Goal: Task Accomplishment & Management: Use online tool/utility

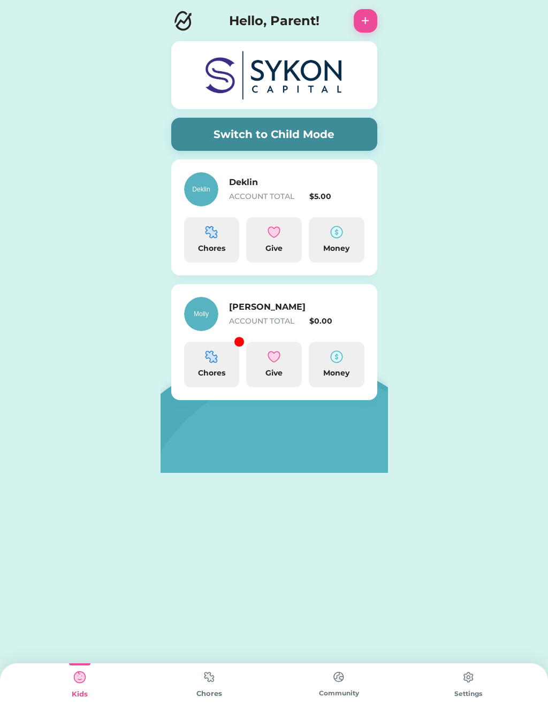
click at [212, 358] on img at bounding box center [211, 356] width 13 height 13
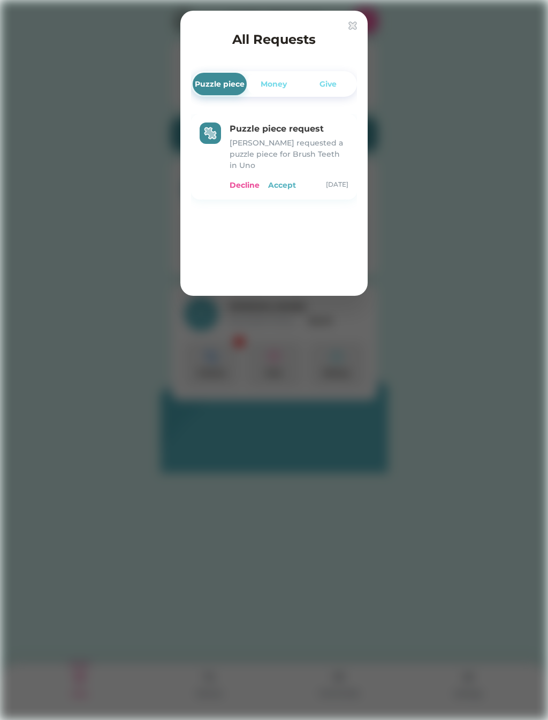
click at [257, 135] on div "Puzzle piece request" at bounding box center [288, 128] width 119 height 13
click at [350, 21] on img at bounding box center [352, 25] width 9 height 9
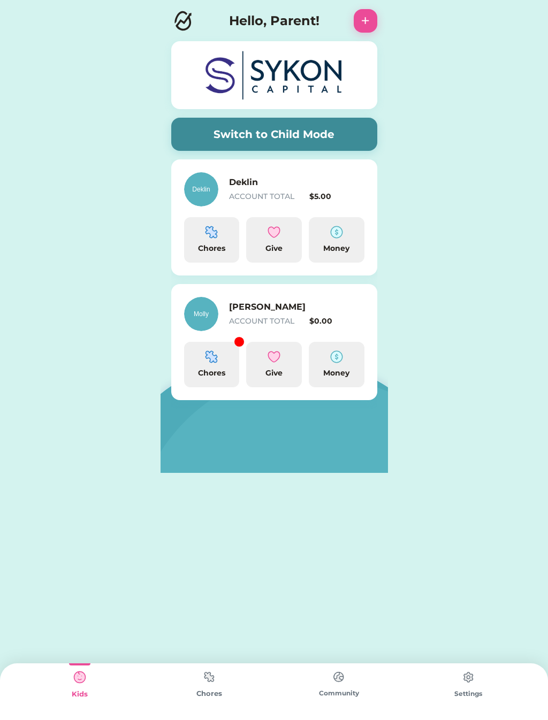
click at [200, 305] on img at bounding box center [201, 314] width 34 height 34
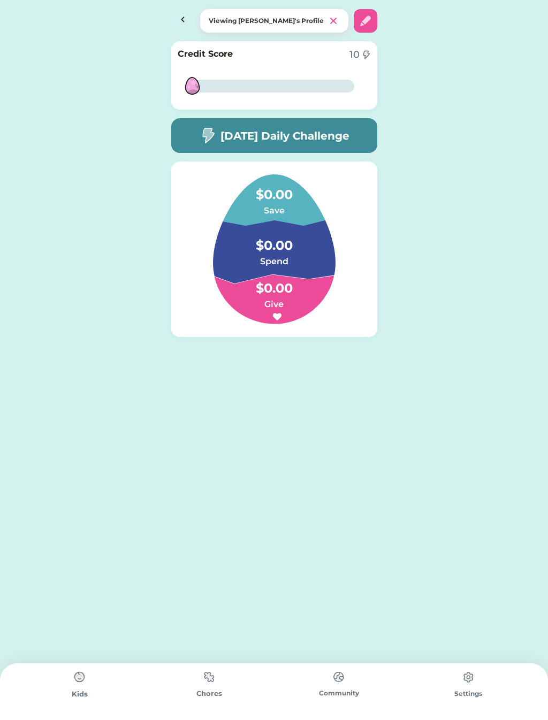
click at [369, 21] on img at bounding box center [365, 20] width 13 height 13
select select "2013"
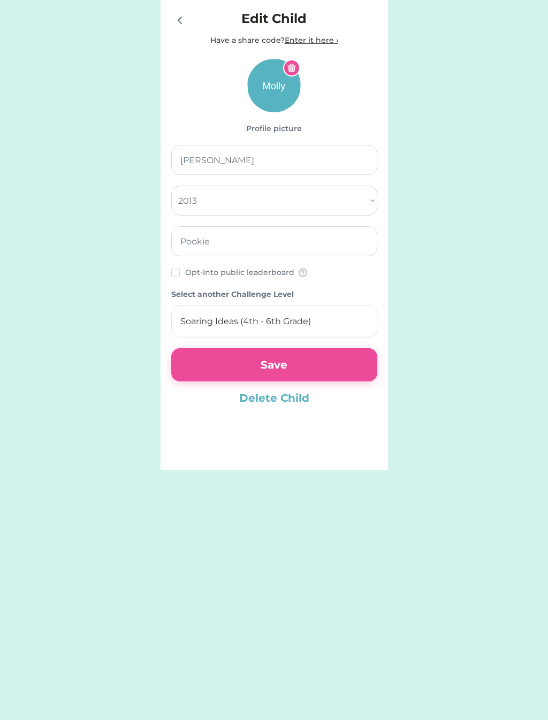
click at [179, 276] on icon at bounding box center [175, 272] width 9 height 9
click at [314, 359] on button "Save" at bounding box center [274, 364] width 206 height 33
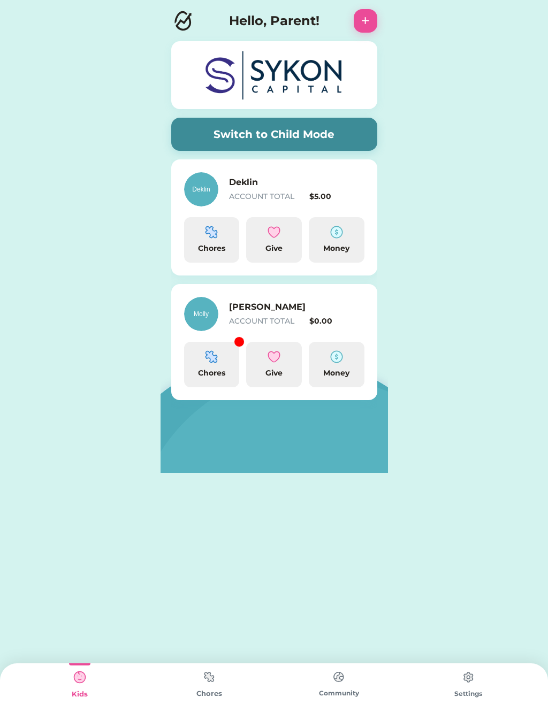
click at [217, 357] on img at bounding box center [211, 356] width 13 height 13
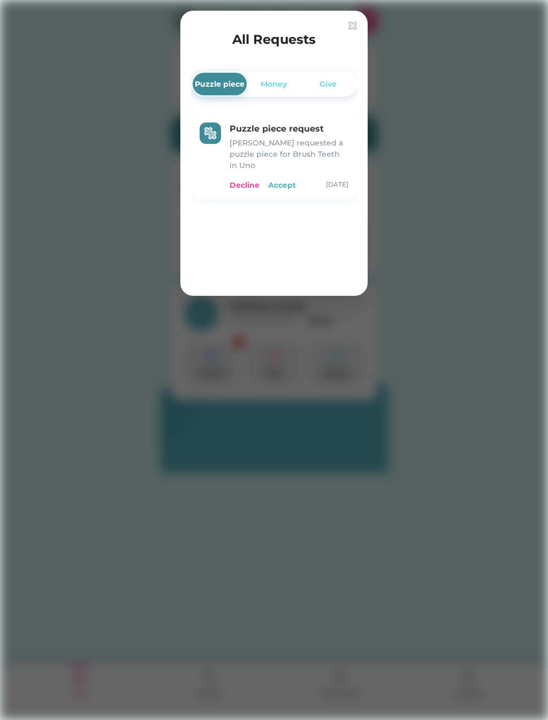
click at [243, 180] on div "Decline" at bounding box center [244, 185] width 30 height 11
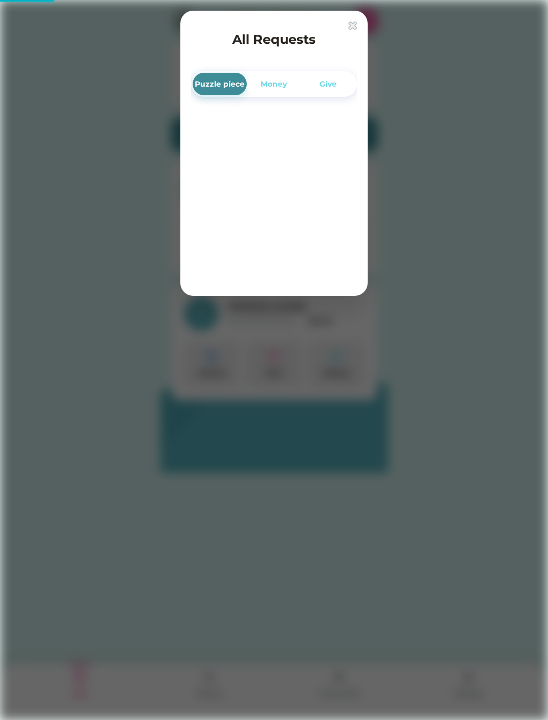
click at [355, 26] on img at bounding box center [352, 25] width 9 height 9
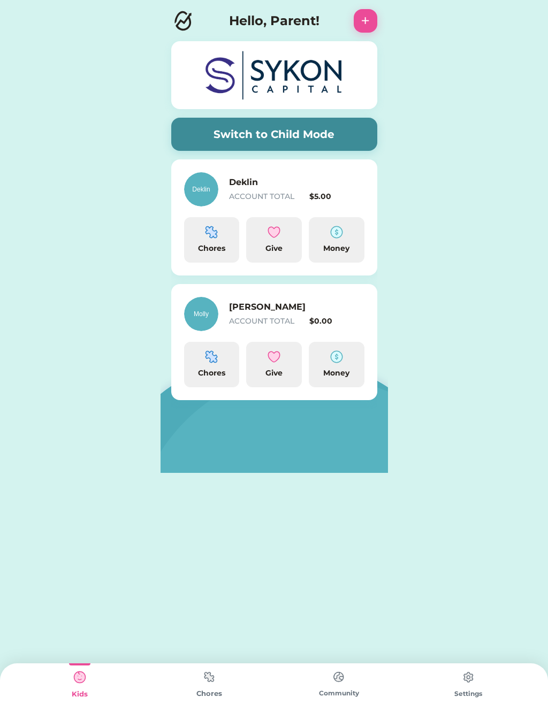
click at [203, 686] on img at bounding box center [208, 676] width 21 height 21
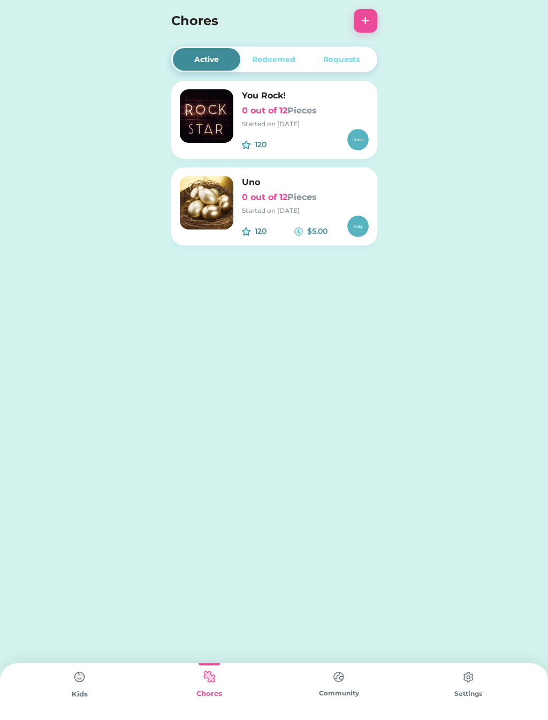
click at [268, 197] on h6 "0 out of 12 Pieces" at bounding box center [305, 197] width 127 height 13
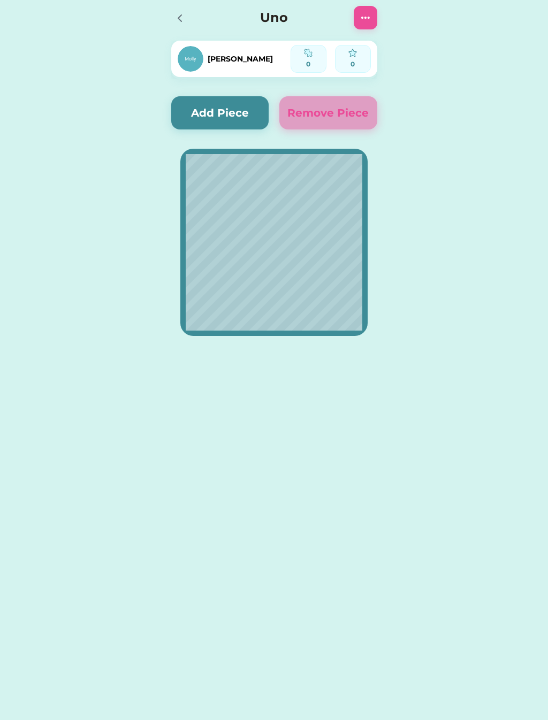
click at [366, 21] on img at bounding box center [365, 17] width 13 height 13
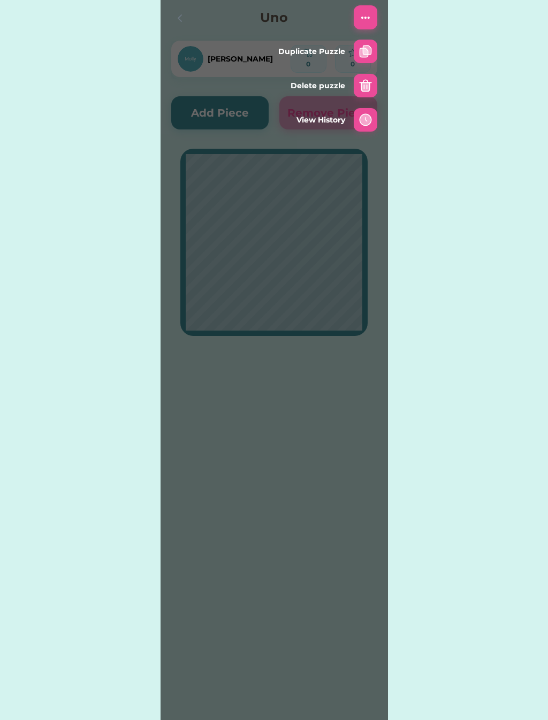
click at [370, 21] on img at bounding box center [365, 17] width 13 height 13
click at [363, 21] on img at bounding box center [365, 17] width 13 height 13
click at [424, 98] on div "Active Redeemed Requests You Rock! 0 out of 12 Pieces Started on [DATE] 120 $ U…" at bounding box center [274, 187] width 548 height 374
click at [420, 150] on div "Active Redeemed Requests You Rock! 0 out of 12 Pieces Started on [DATE] 120 $ U…" at bounding box center [274, 187] width 548 height 374
click at [366, 51] on img at bounding box center [365, 51] width 13 height 13
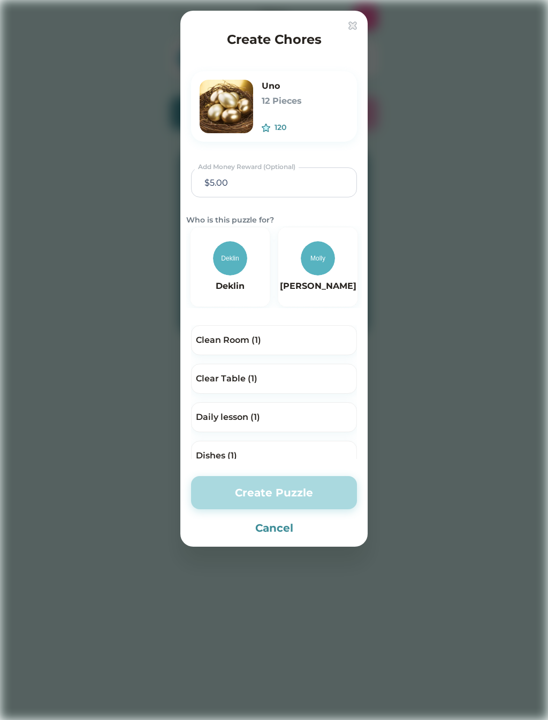
click at [361, 22] on div "Create Chores Uno 12 Pieces 120 Add Money Reward (Optional) Who is this puzzle …" at bounding box center [273, 279] width 187 height 536
click at [349, 28] on img at bounding box center [352, 25] width 9 height 9
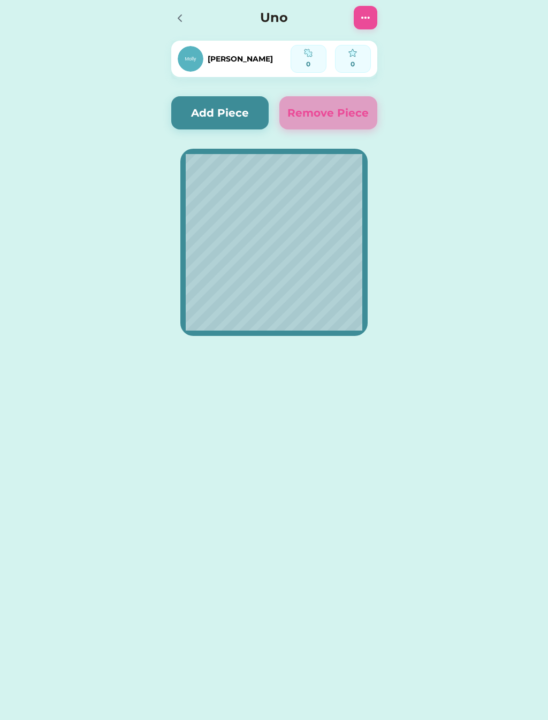
click at [189, 12] on div at bounding box center [183, 18] width 24 height 24
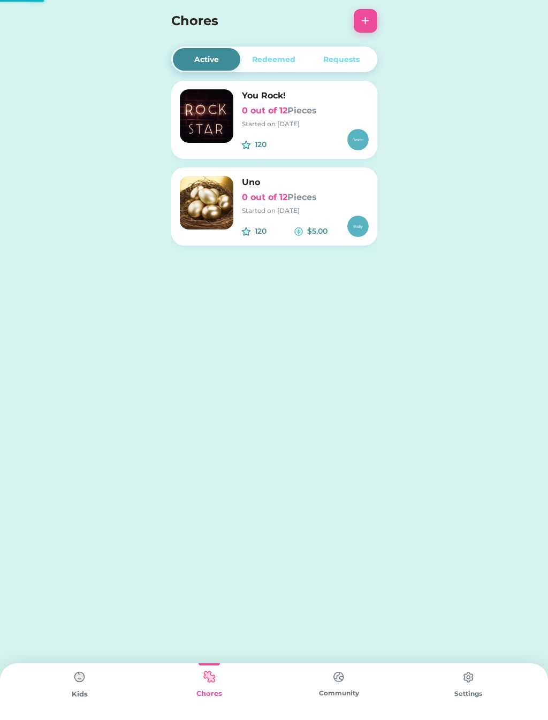
click at [182, 21] on h4 "Chores" at bounding box center [259, 20] width 177 height 19
click at [306, 199] on font "Pieces" at bounding box center [301, 197] width 29 height 10
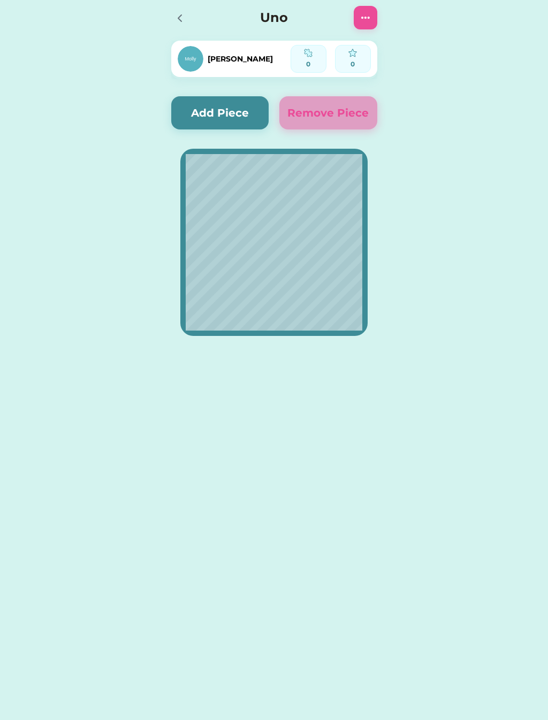
click at [360, 18] on img at bounding box center [365, 17] width 13 height 13
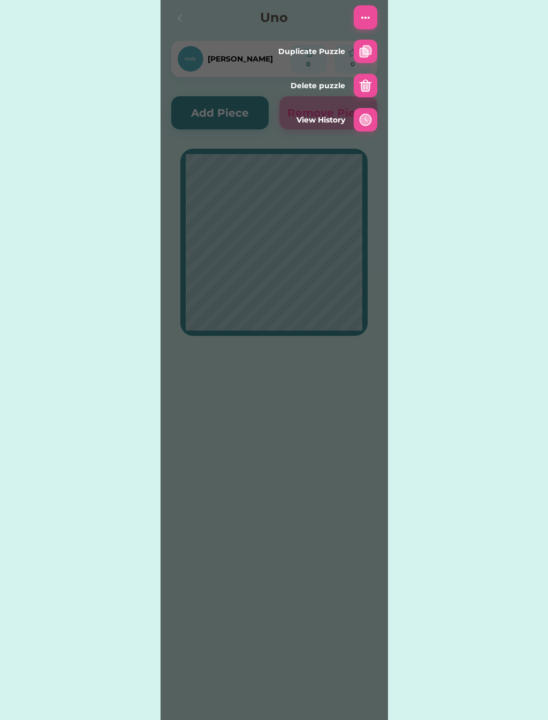
click at [367, 88] on img at bounding box center [365, 85] width 13 height 13
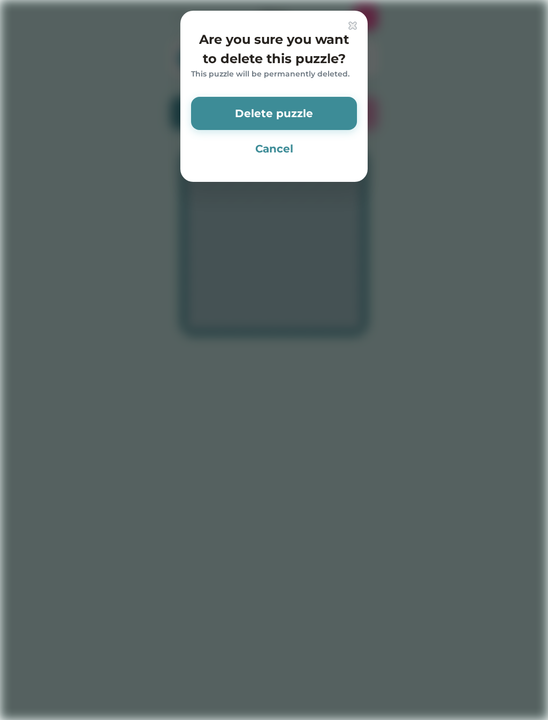
click at [252, 115] on button "Delete puzzle" at bounding box center [274, 113] width 166 height 33
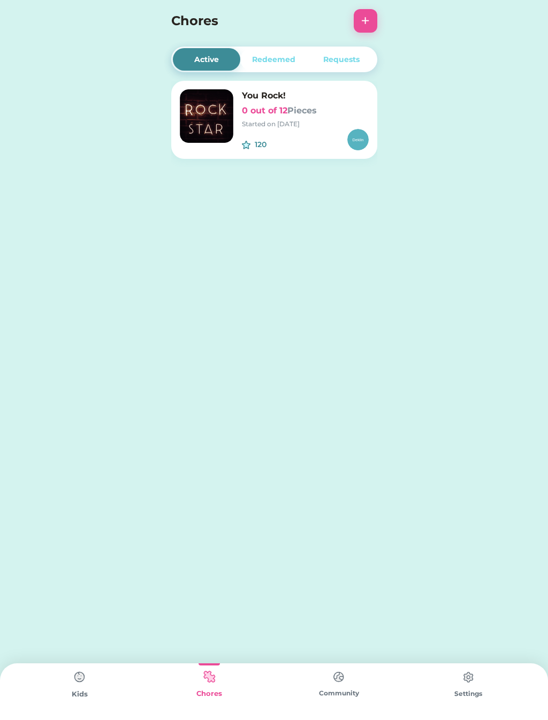
click at [375, 15] on button "+" at bounding box center [365, 21] width 24 height 24
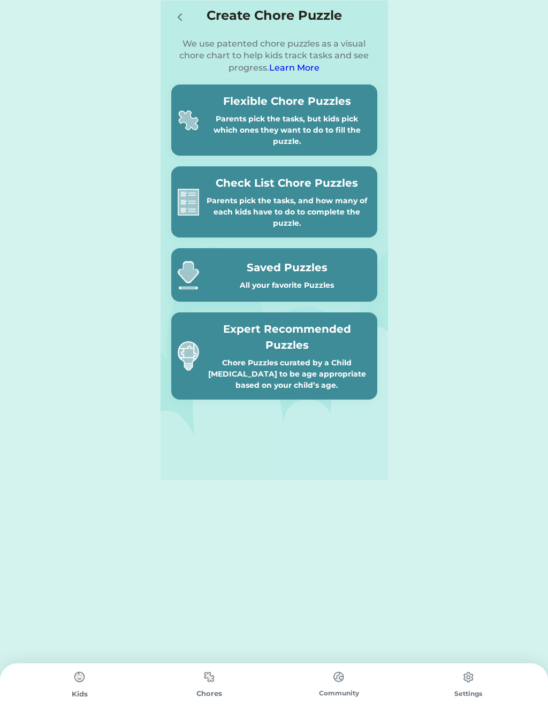
click at [308, 369] on div "Chore Puzzles curated by a Child [MEDICAL_DATA] to be age appropriate based on …" at bounding box center [286, 374] width 167 height 34
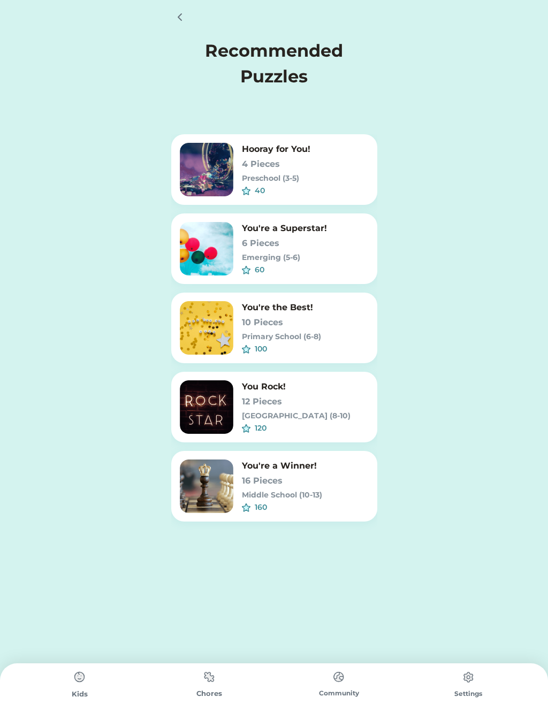
click at [205, 410] on img at bounding box center [206, 406] width 53 height 53
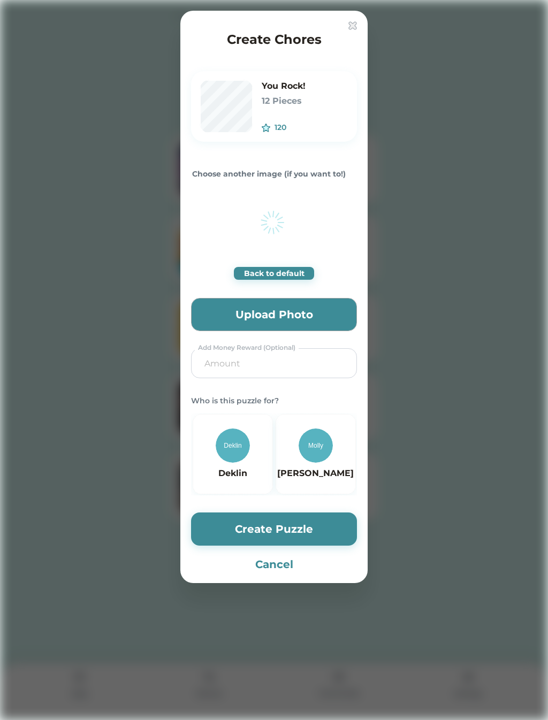
type input "0.2857"
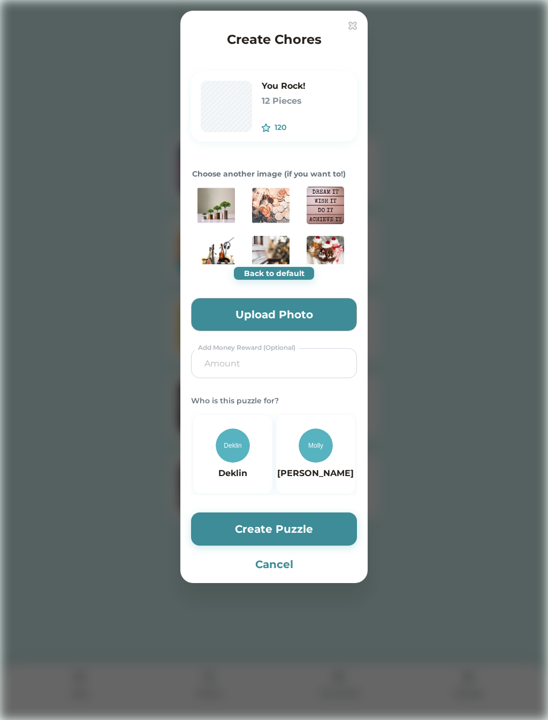
click at [288, 360] on input "input" at bounding box center [274, 363] width 158 height 29
type input "5.00"
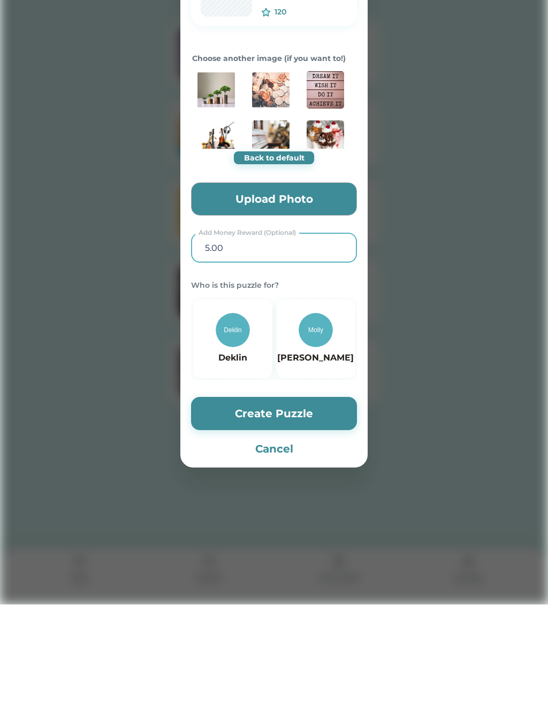
click at [322, 428] on img at bounding box center [315, 445] width 34 height 34
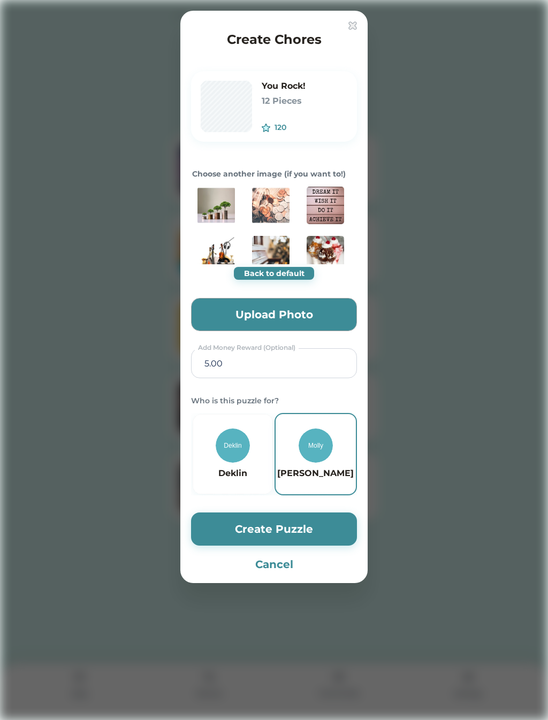
click at [320, 525] on button "Create Puzzle" at bounding box center [274, 528] width 166 height 33
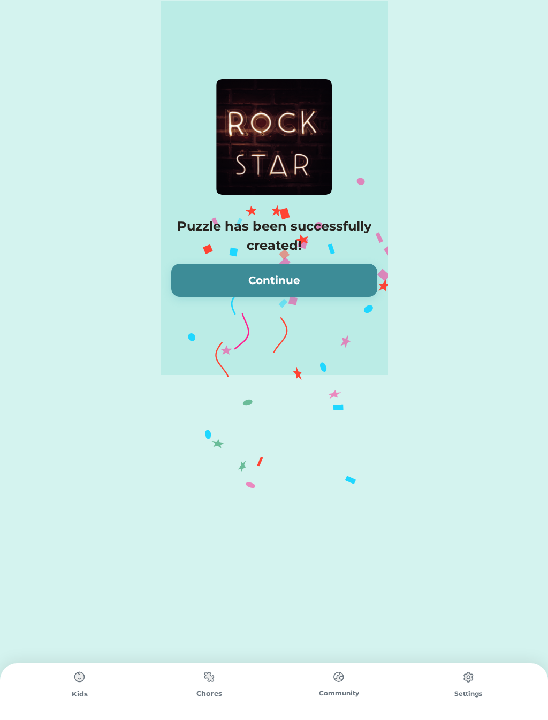
click at [318, 280] on button "Continue" at bounding box center [274, 280] width 206 height 33
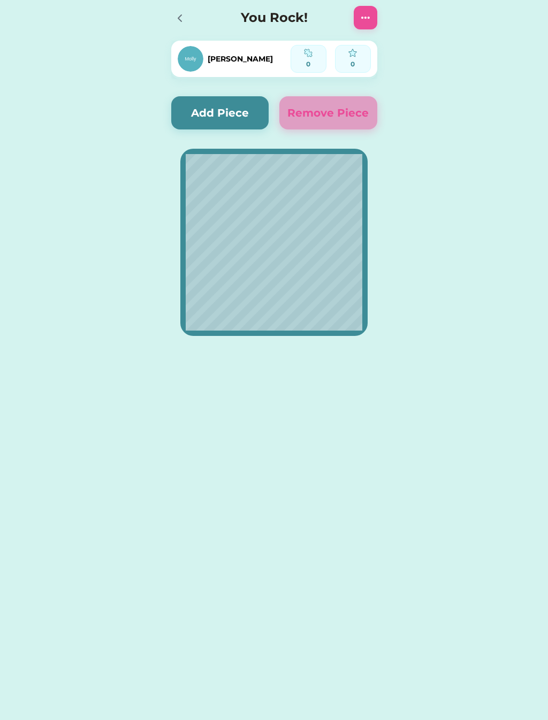
click at [360, 24] on img at bounding box center [365, 17] width 13 height 13
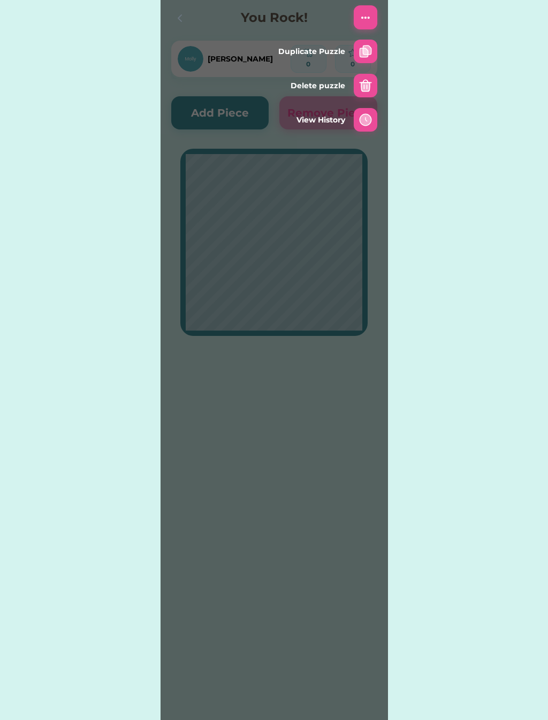
click at [422, 166] on div "Active Redeemed Requests You Rock! 0 out of 12 Pieces Started on [DATE] 120 $ Y…" at bounding box center [274, 187] width 548 height 374
click at [428, 222] on div "Active Redeemed Requests You Rock! 0 out of 12 Pieces Started on [DATE] 120 $ Y…" at bounding box center [274, 187] width 548 height 374
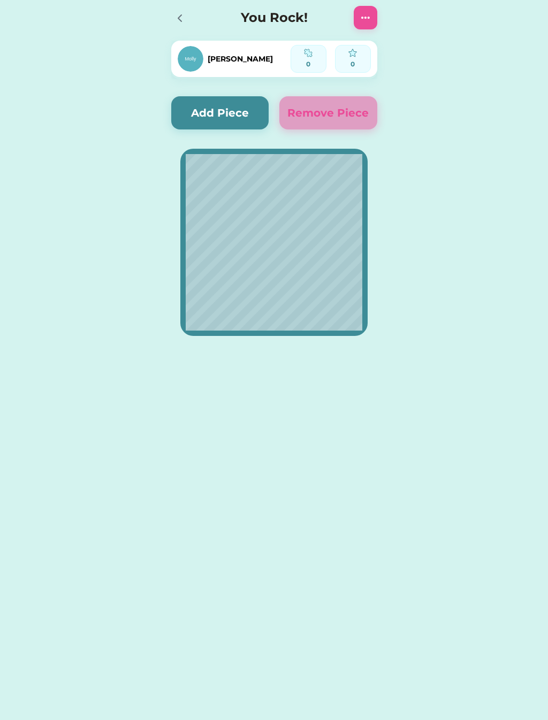
click at [185, 25] on div at bounding box center [179, 18] width 16 height 16
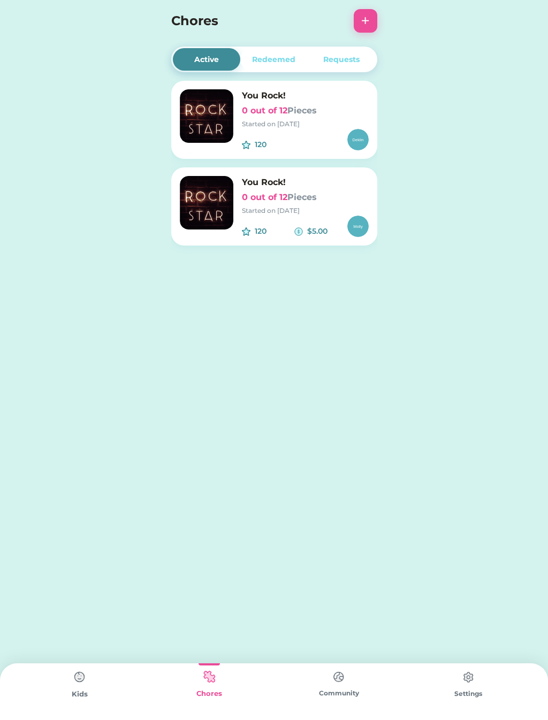
click at [213, 115] on img at bounding box center [206, 115] width 53 height 53
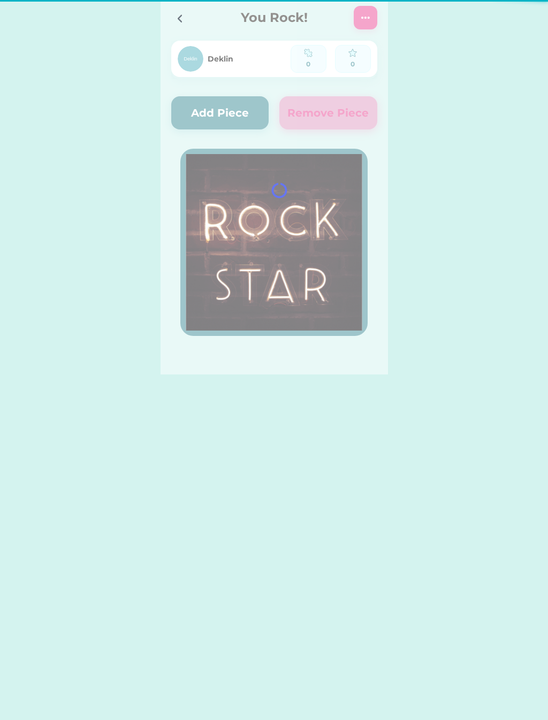
click at [286, 114] on div at bounding box center [273, 187] width 227 height 374
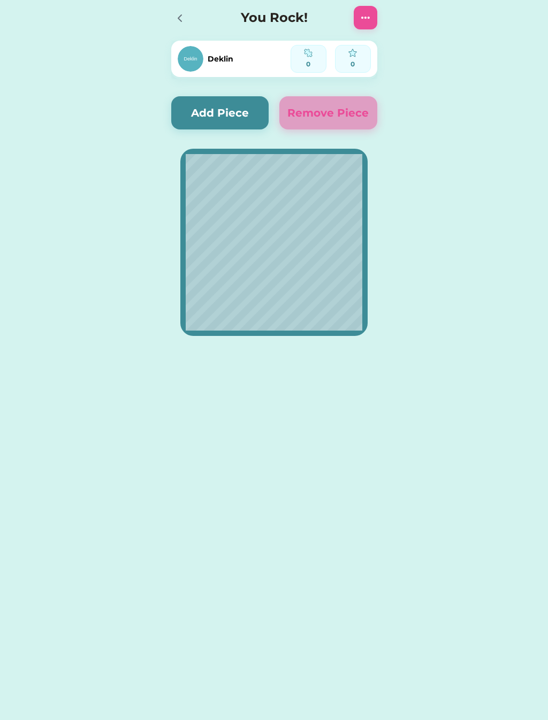
click at [357, 24] on div at bounding box center [365, 18] width 24 height 24
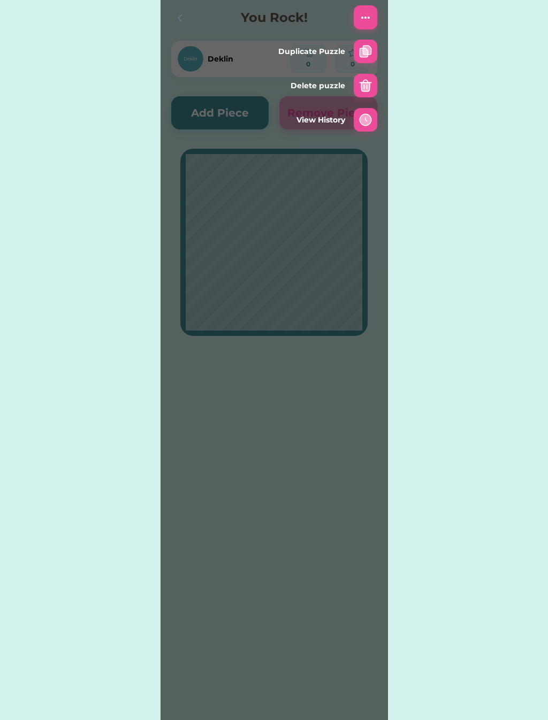
click at [365, 84] on img at bounding box center [365, 85] width 13 height 13
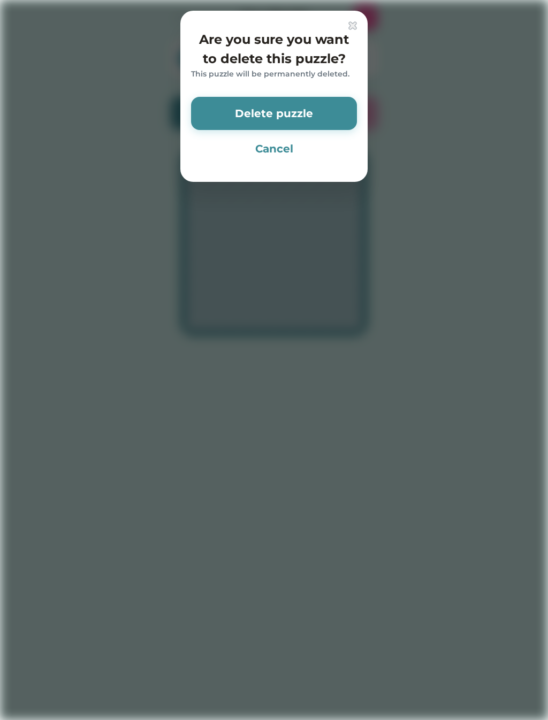
click at [316, 108] on button "Delete puzzle" at bounding box center [274, 113] width 166 height 33
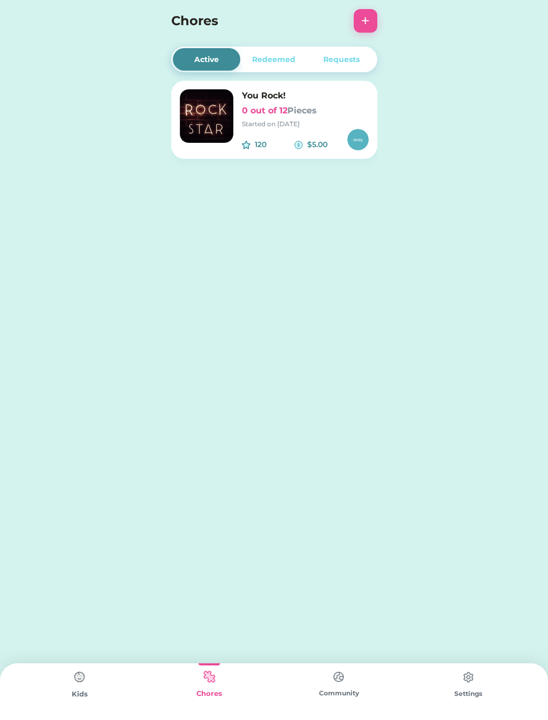
click at [247, 118] on div "You Rock! 0 out of 12 Pieces Started on [DATE]" at bounding box center [305, 109] width 127 height 40
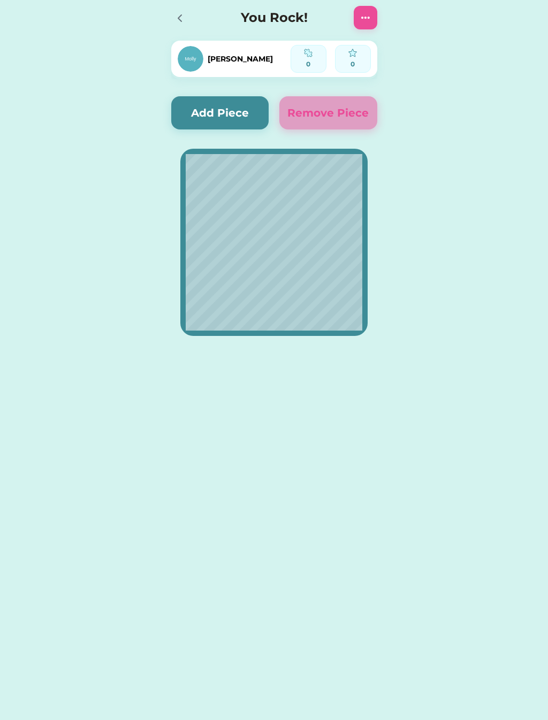
click at [239, 114] on button "Add Piece" at bounding box center [220, 112] width 98 height 33
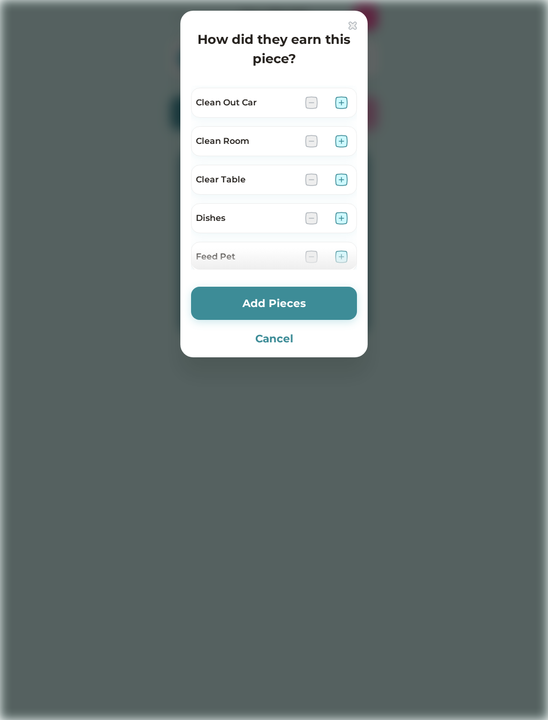
scroll to position [75, 0]
click at [343, 101] on img at bounding box center [341, 102] width 13 height 13
click at [345, 219] on img at bounding box center [341, 217] width 13 height 13
click at [340, 139] on img at bounding box center [341, 140] width 13 height 13
click at [341, 182] on img at bounding box center [341, 179] width 13 height 13
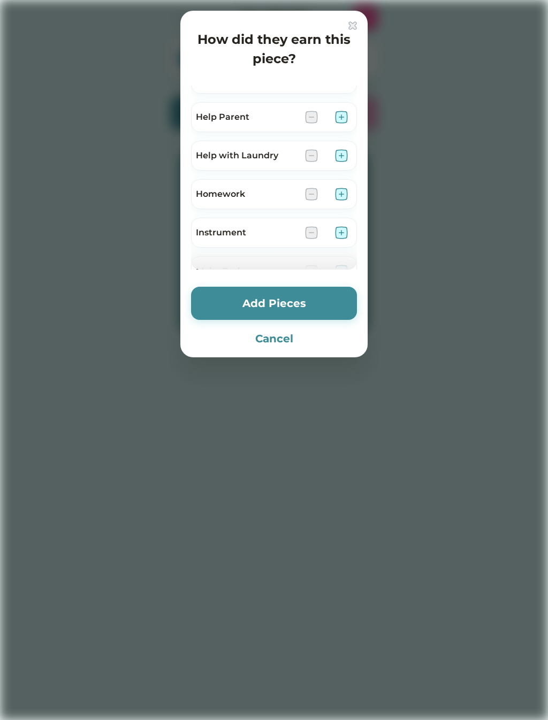
scroll to position [253, 0]
click at [341, 117] on img at bounding box center [341, 116] width 13 height 13
click at [343, 153] on img at bounding box center [341, 155] width 13 height 13
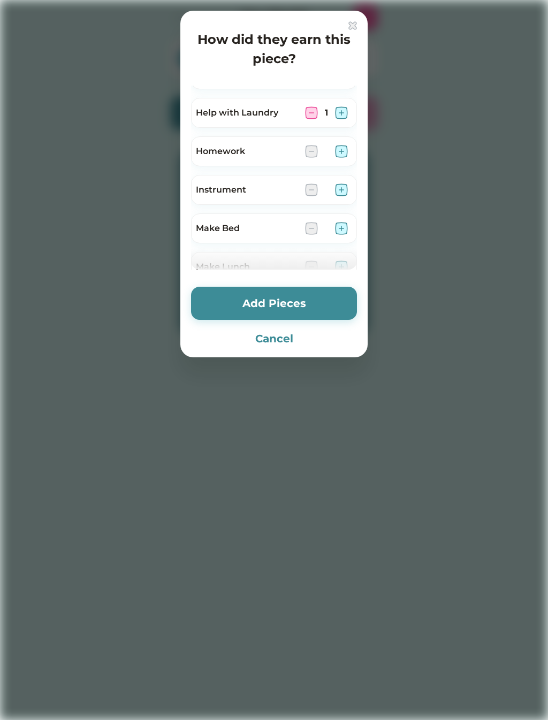
scroll to position [299, 0]
click at [342, 147] on img at bounding box center [341, 147] width 13 height 13
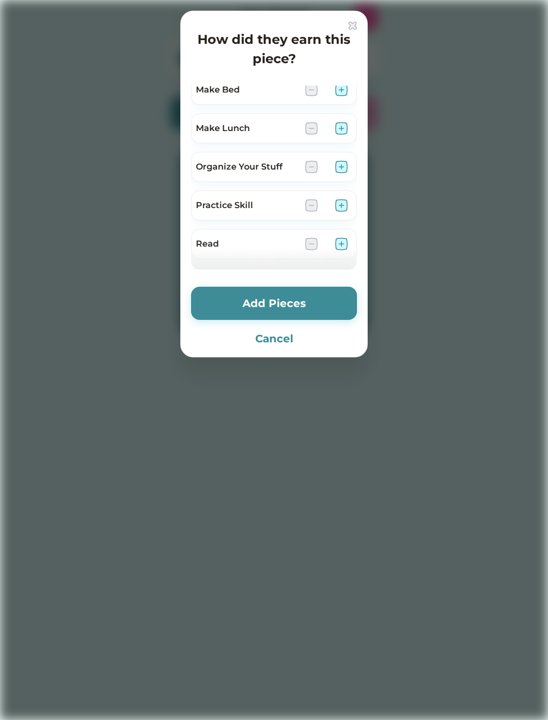
scroll to position [435, 0]
click at [342, 165] on img at bounding box center [341, 166] width 13 height 13
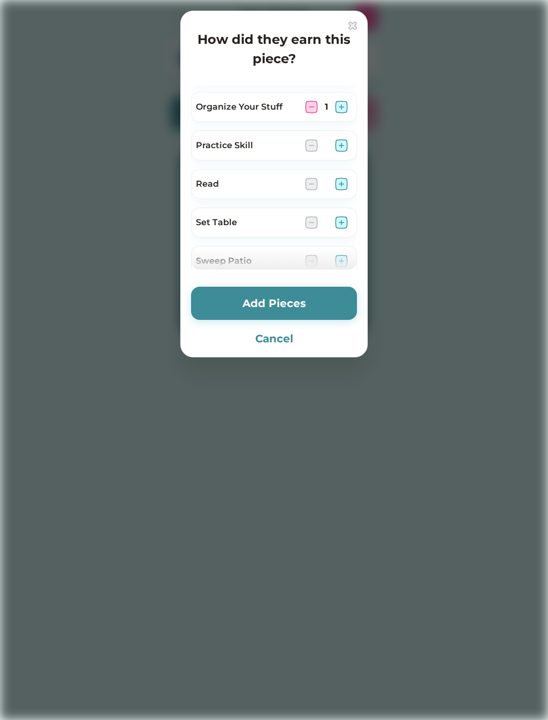
scroll to position [511, 0]
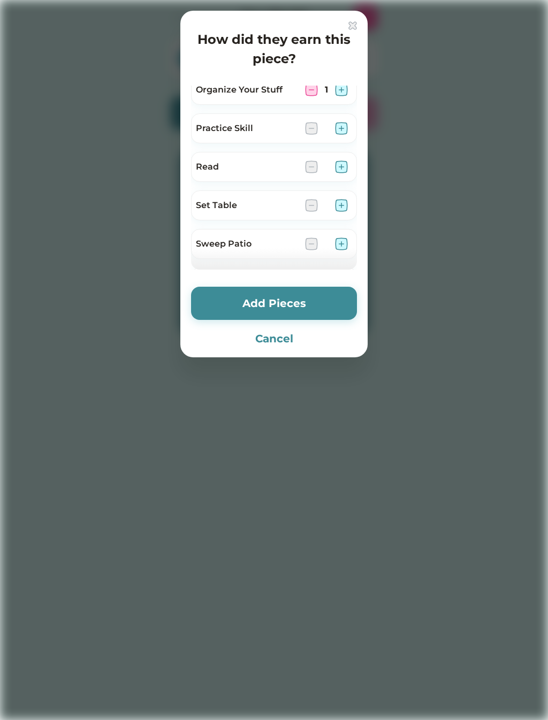
click at [265, 247] on div "Sweep Patio" at bounding box center [246, 243] width 101 height 13
click at [313, 304] on button "Add Pieces" at bounding box center [274, 303] width 166 height 33
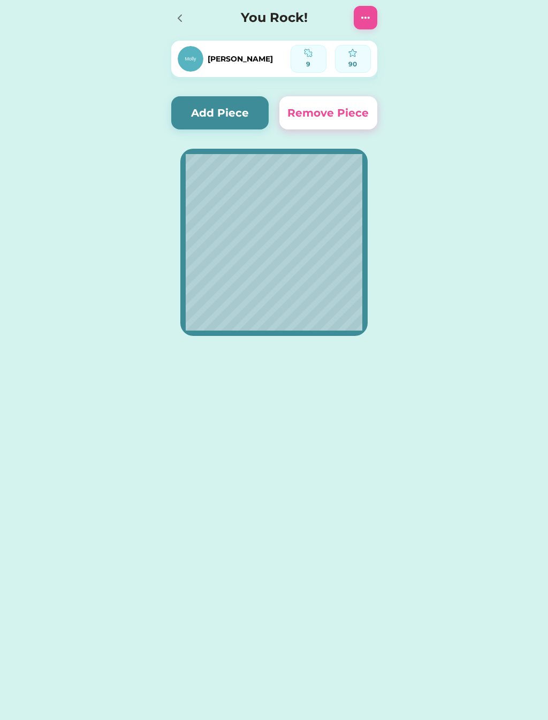
click at [333, 111] on button "Remove Piece" at bounding box center [328, 112] width 98 height 33
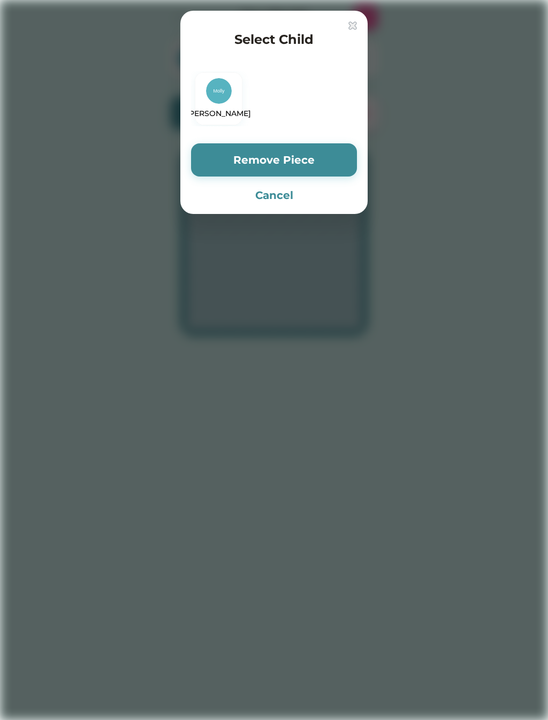
click at [320, 162] on button "Remove Piece" at bounding box center [274, 159] width 166 height 33
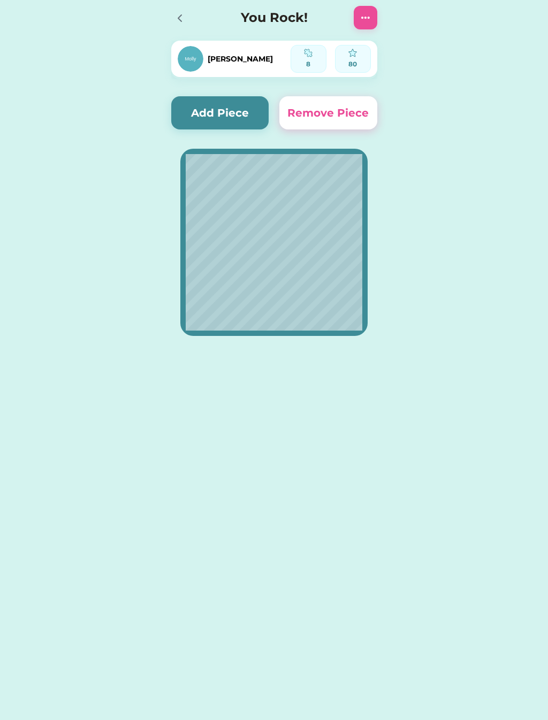
click at [327, 111] on button "Remove Piece" at bounding box center [328, 112] width 98 height 33
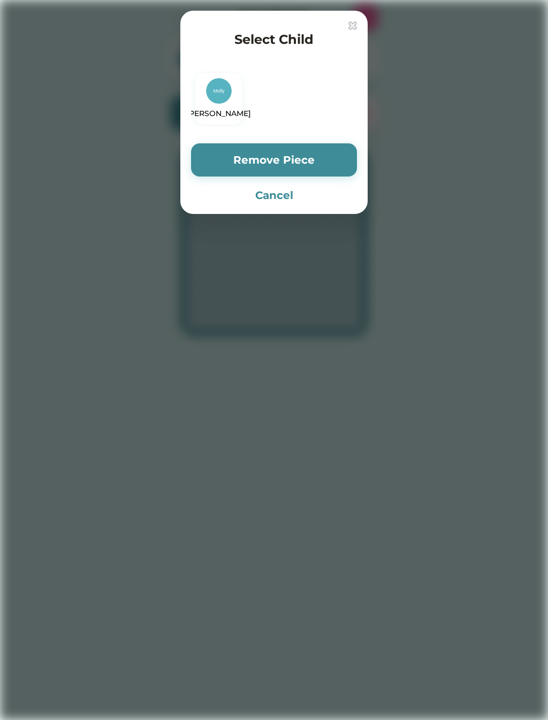
click at [316, 163] on button "Remove Piece" at bounding box center [274, 159] width 166 height 33
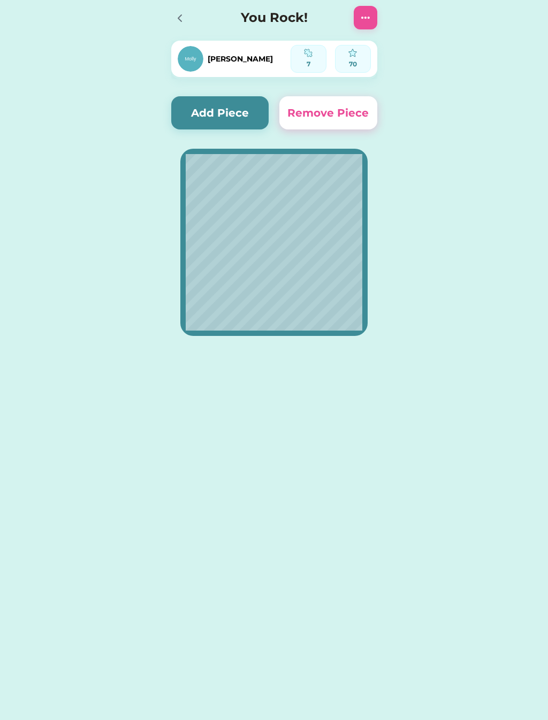
click at [337, 108] on button "Remove Piece" at bounding box center [328, 112] width 98 height 33
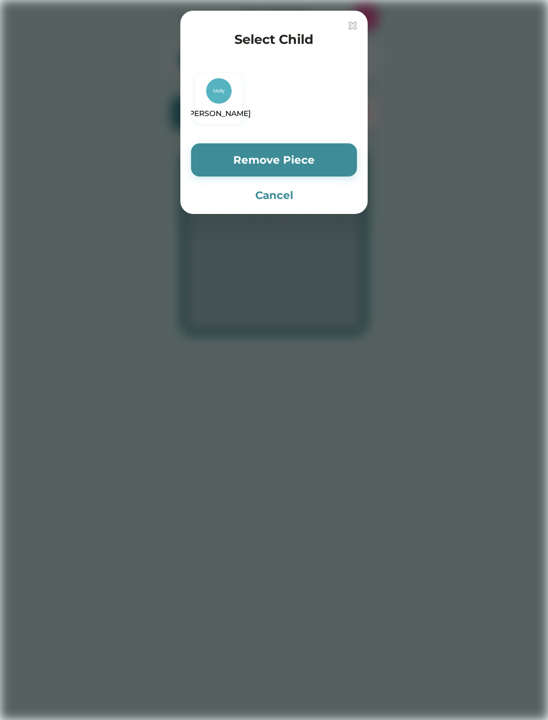
click at [311, 152] on button "Remove Piece" at bounding box center [274, 159] width 166 height 33
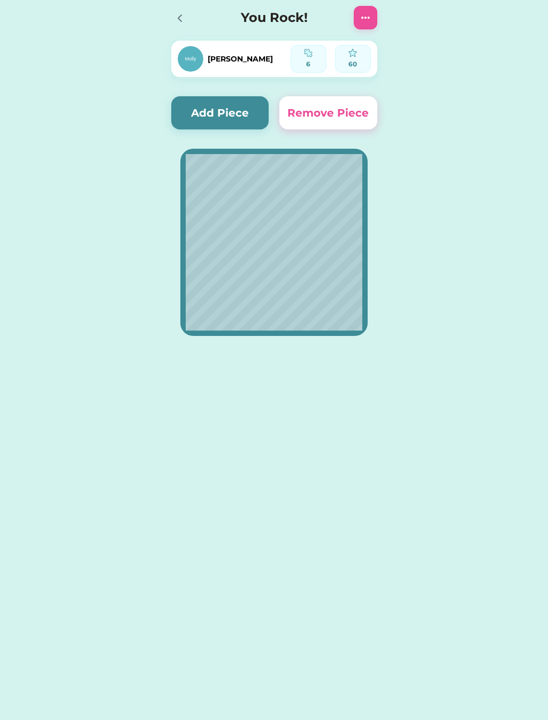
click at [339, 110] on button "Remove Piece" at bounding box center [328, 112] width 98 height 33
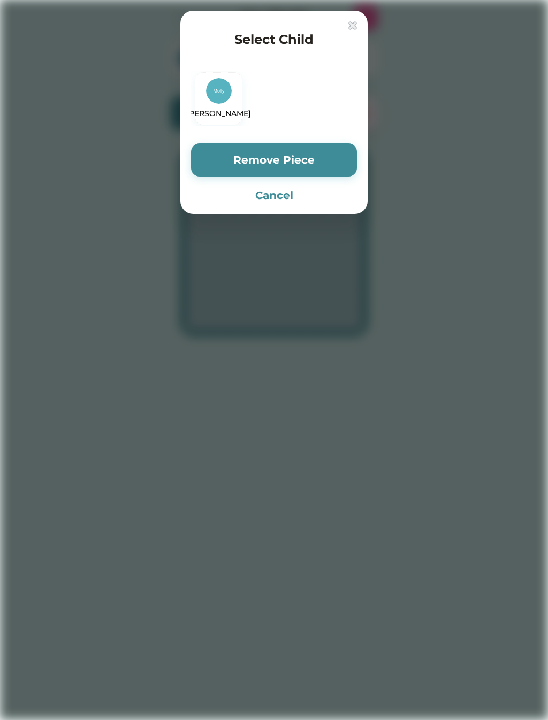
click at [310, 157] on button "Remove Piece" at bounding box center [274, 159] width 166 height 33
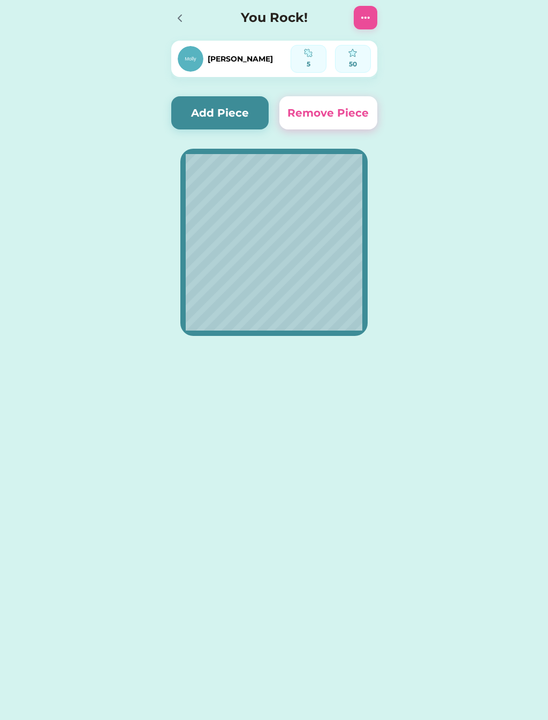
click at [337, 109] on button "Remove Piece" at bounding box center [328, 112] width 98 height 33
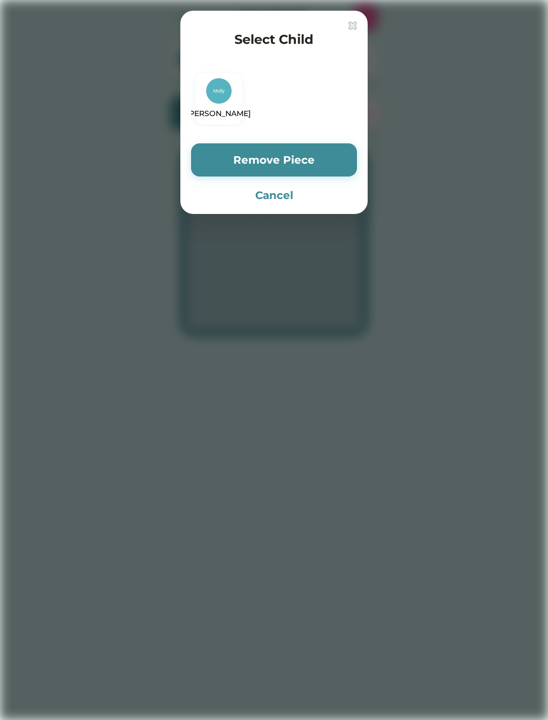
click at [314, 161] on button "Remove Piece" at bounding box center [274, 159] width 166 height 33
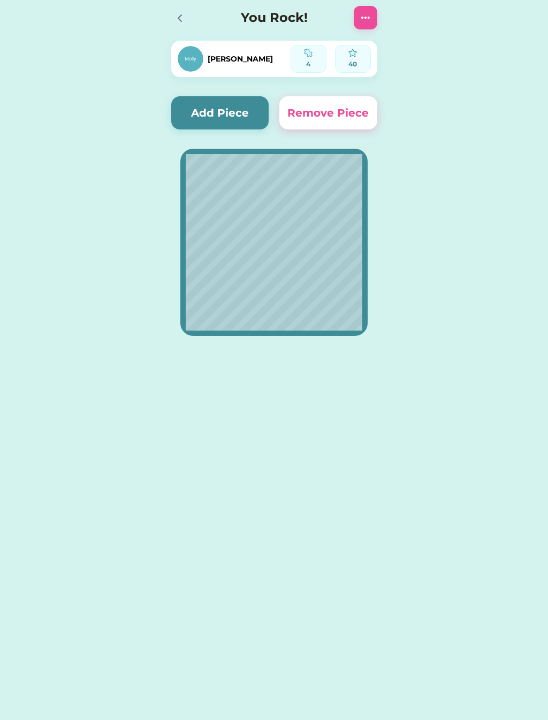
click at [342, 115] on button "Remove Piece" at bounding box center [328, 112] width 98 height 33
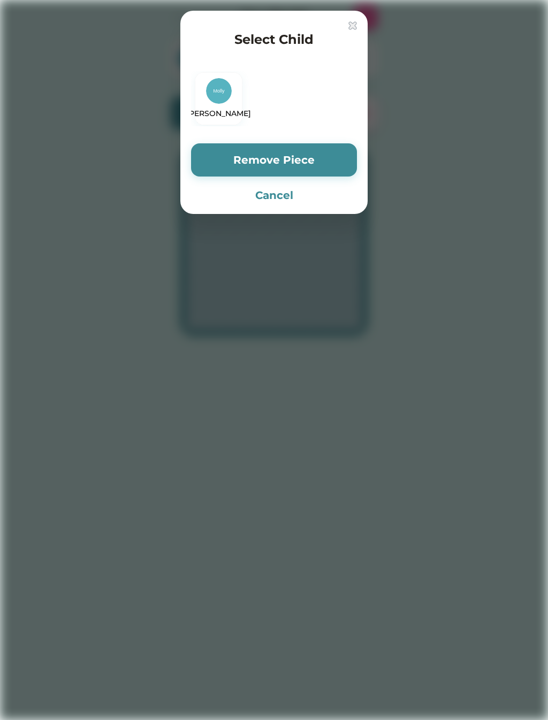
click at [311, 163] on button "Remove Piece" at bounding box center [274, 159] width 166 height 33
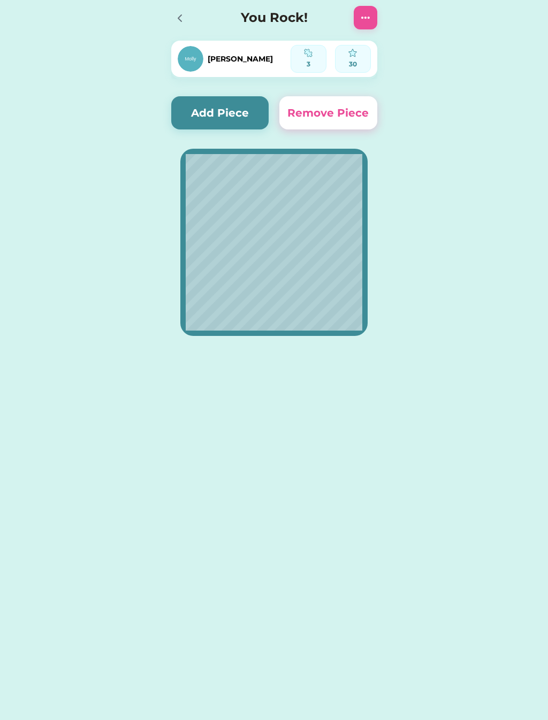
click at [345, 109] on button "Remove Piece" at bounding box center [328, 112] width 98 height 33
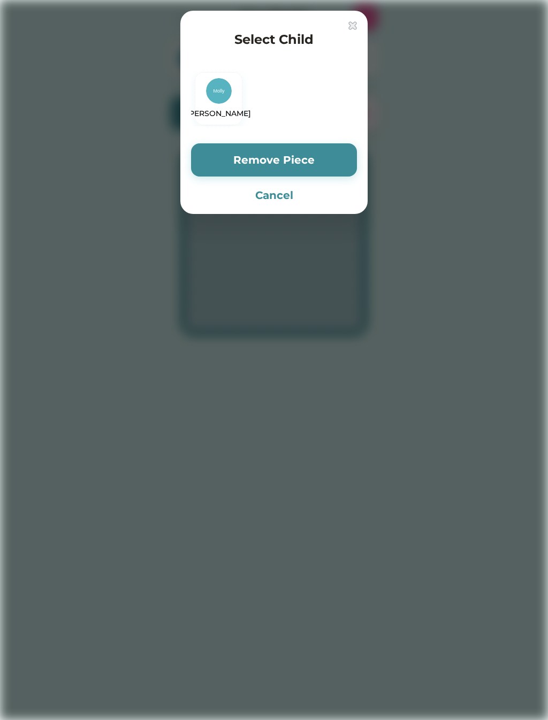
click at [315, 159] on button "Remove Piece" at bounding box center [274, 159] width 166 height 33
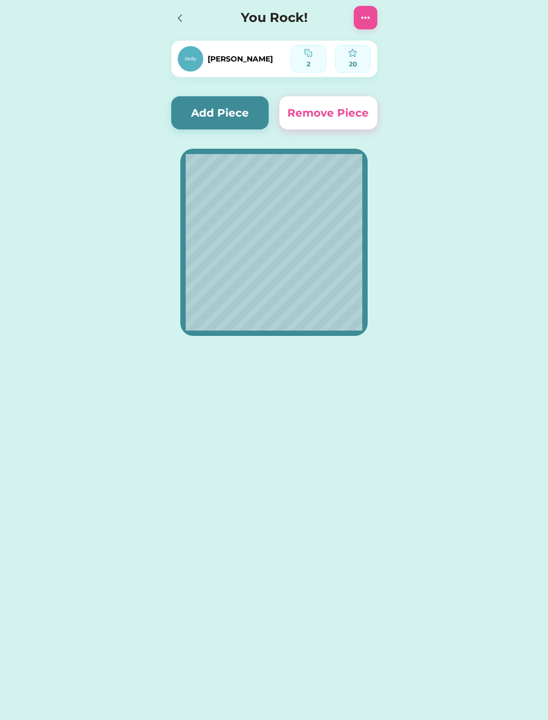
click at [338, 113] on button "Remove Piece" at bounding box center [328, 112] width 98 height 33
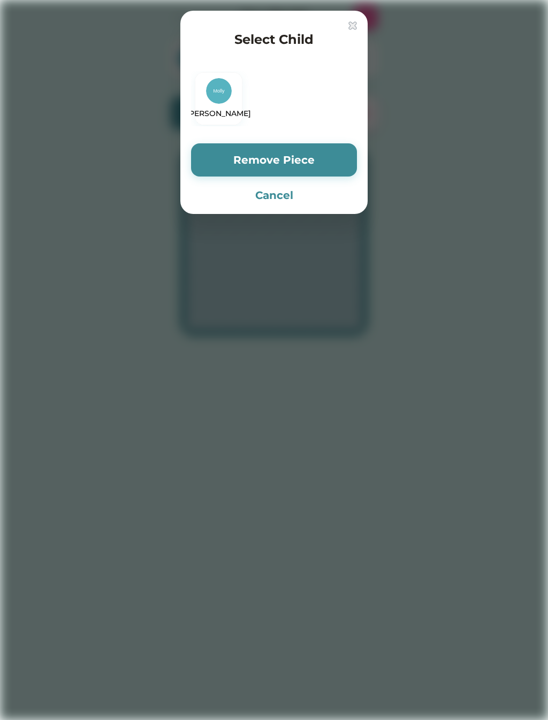
click at [308, 165] on button "Remove Piece" at bounding box center [274, 159] width 166 height 33
click at [309, 159] on button "Remove Piece" at bounding box center [274, 159] width 166 height 33
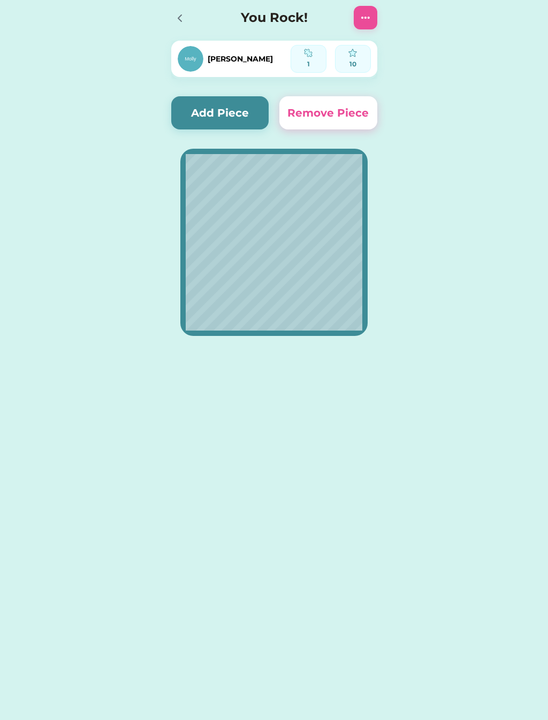
click at [337, 107] on button "Remove Piece" at bounding box center [328, 112] width 98 height 33
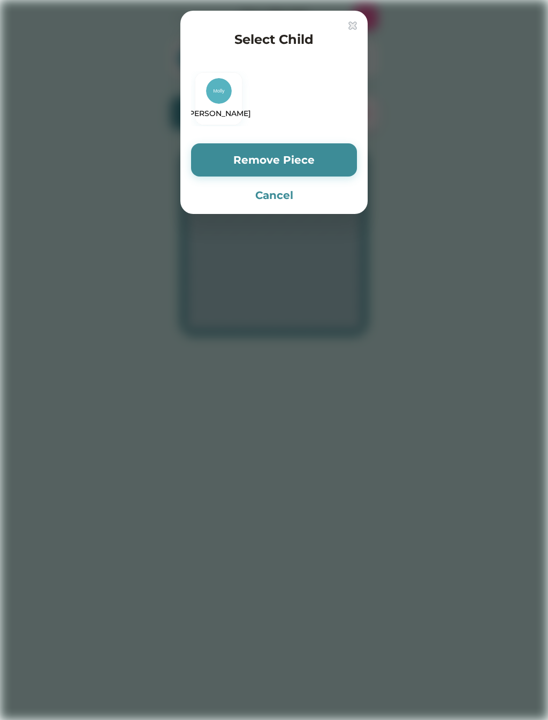
click at [295, 159] on button "Remove Piece" at bounding box center [274, 159] width 166 height 33
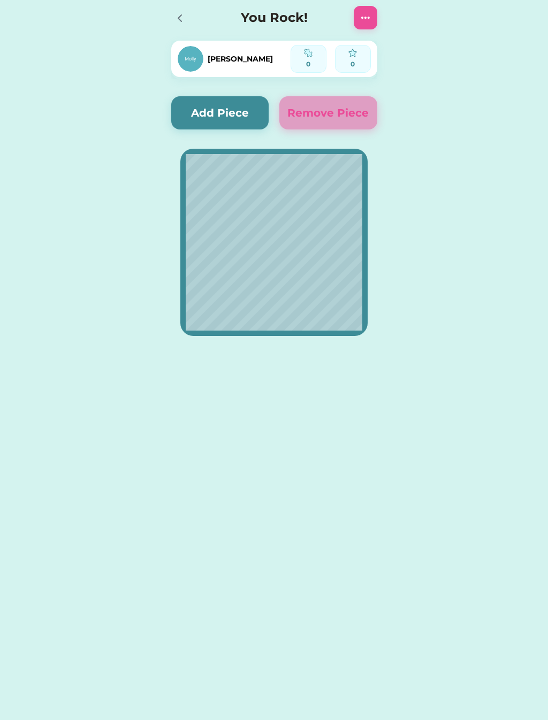
click at [187, 14] on div at bounding box center [183, 18] width 24 height 24
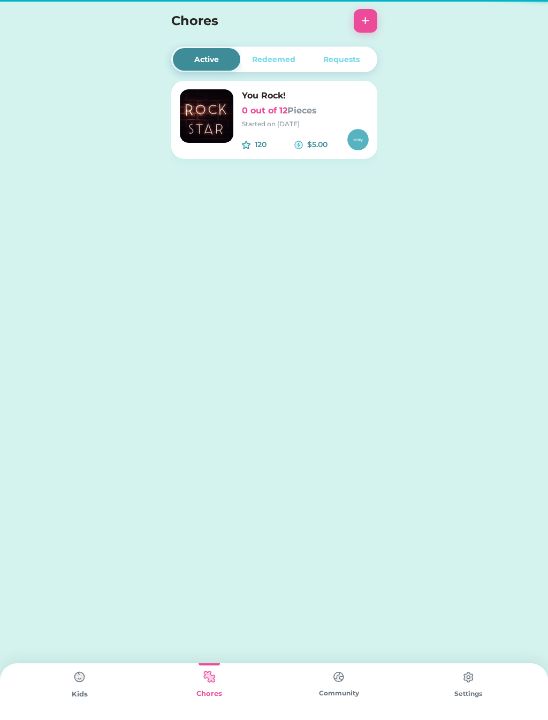
click at [337, 60] on div "Requests" at bounding box center [341, 59] width 36 height 11
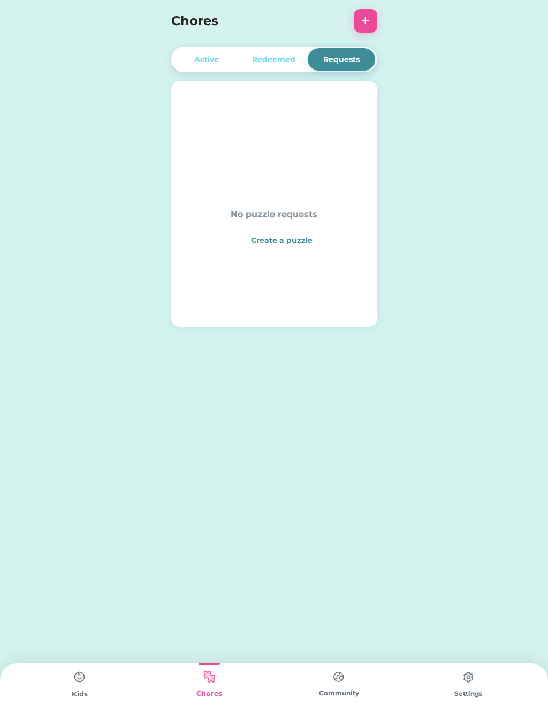
click at [199, 58] on div "Active" at bounding box center [206, 59] width 25 height 11
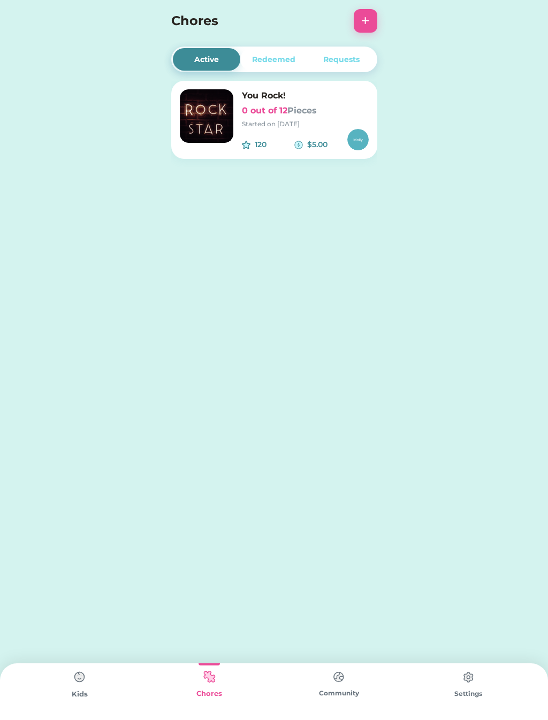
click at [339, 132] on div "120 $5.00" at bounding box center [305, 139] width 127 height 21
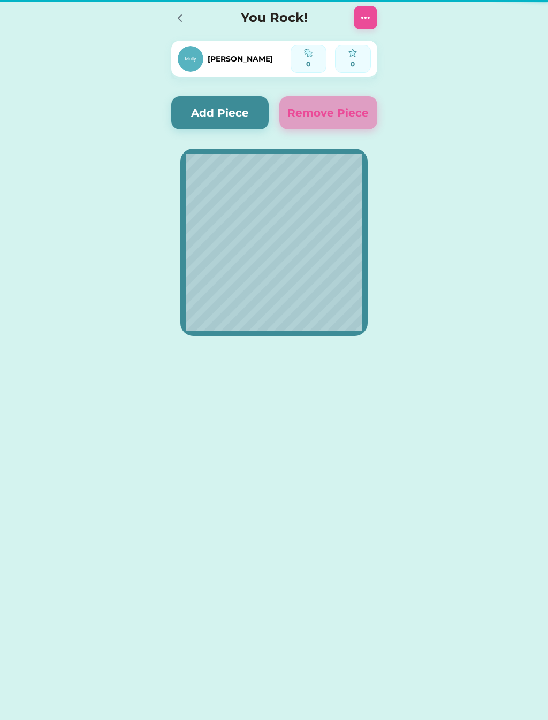
click at [359, 141] on div "[PERSON_NAME] 0 0 Add Piece Redeem Remove Piece" at bounding box center [273, 184] width 227 height 368
click at [192, 64] on img at bounding box center [191, 59] width 26 height 26
click at [303, 64] on div "0" at bounding box center [308, 64] width 28 height 10
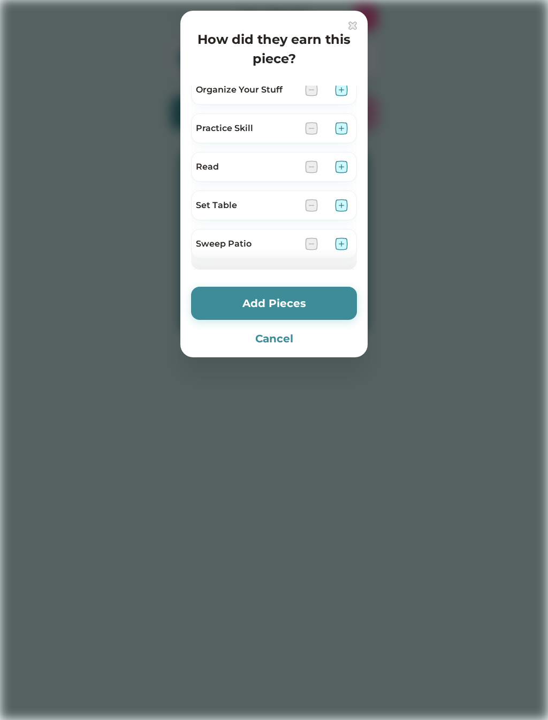
click at [357, 59] on div "How did they earn this piece? Brush Teeth Clean Bathroom Clean Out Car Clean Ro…" at bounding box center [273, 184] width 187 height 347
click at [356, 21] on img at bounding box center [352, 25] width 9 height 9
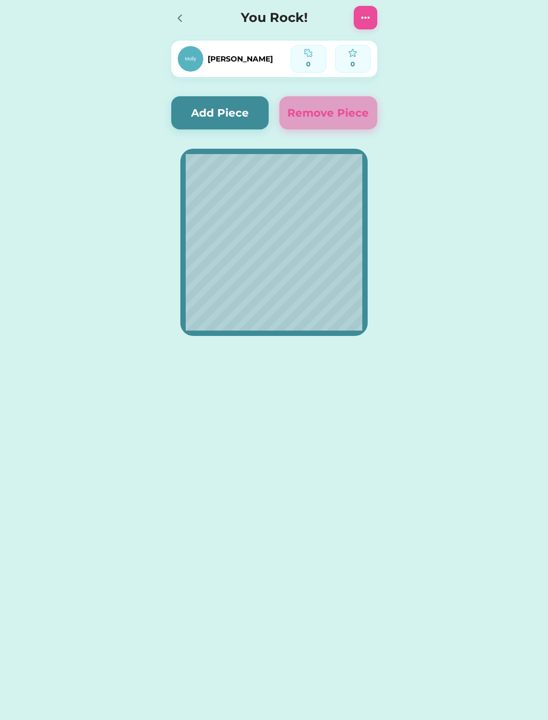
click at [182, 26] on div at bounding box center [183, 18] width 24 height 24
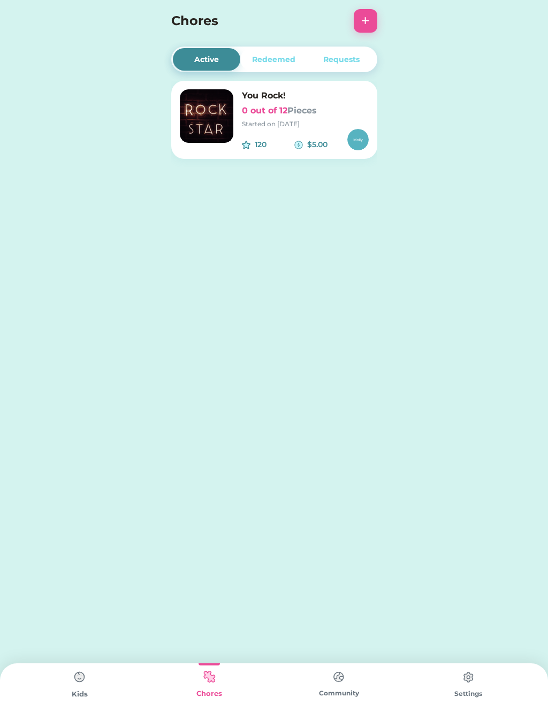
click at [367, 21] on button "+" at bounding box center [365, 21] width 24 height 24
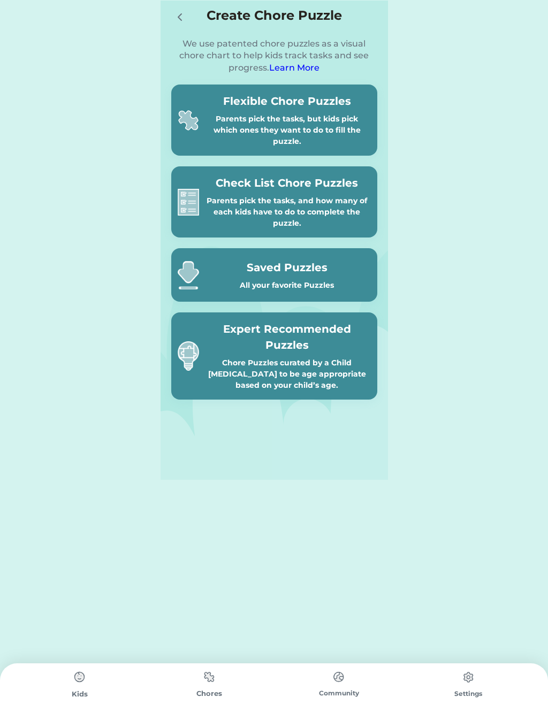
click at [298, 63] on font "Learn More" at bounding box center [294, 68] width 50 height 10
click at [248, 359] on div "Chore Puzzles curated by a Child [MEDICAL_DATA] to be age appropriate based on …" at bounding box center [286, 374] width 167 height 34
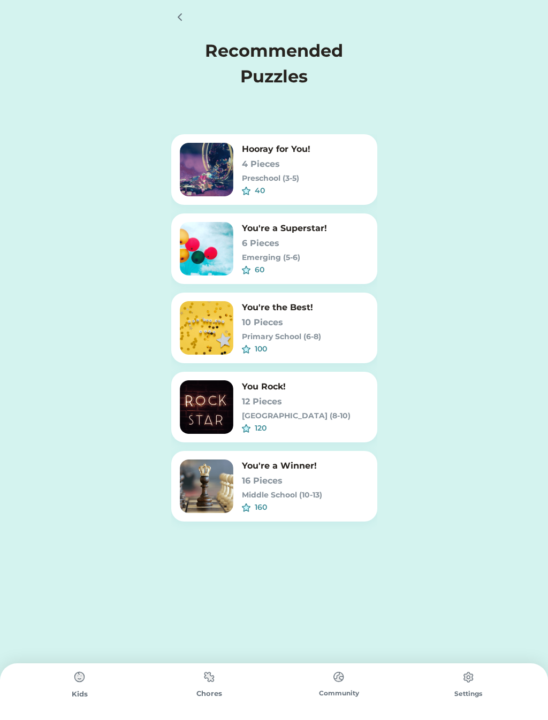
click at [204, 415] on img at bounding box center [206, 406] width 53 height 53
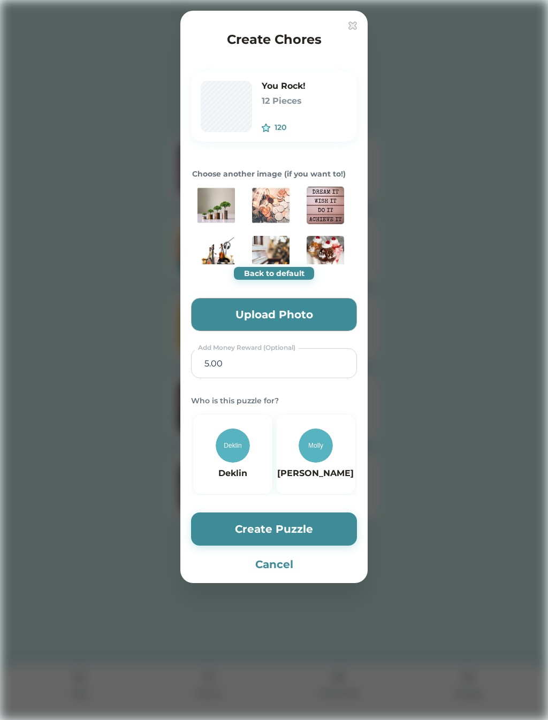
click at [307, 452] on img at bounding box center [315, 445] width 34 height 34
click at [258, 528] on button "Create Puzzle" at bounding box center [274, 528] width 166 height 33
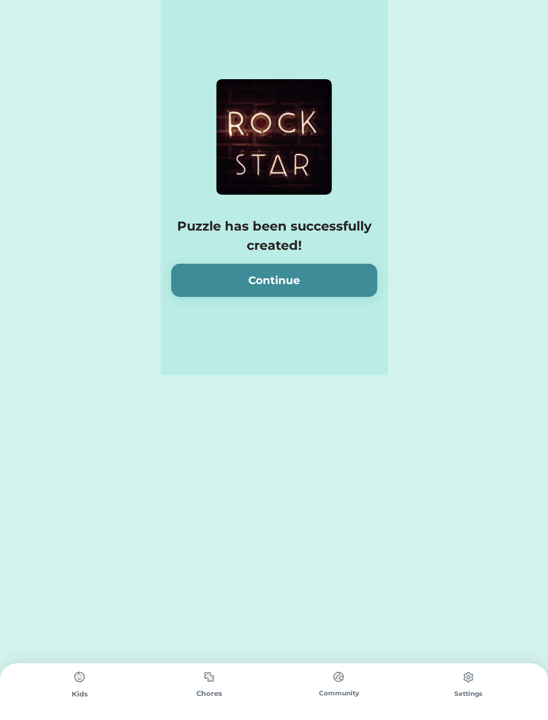
click at [233, 271] on button "Continue" at bounding box center [274, 280] width 206 height 33
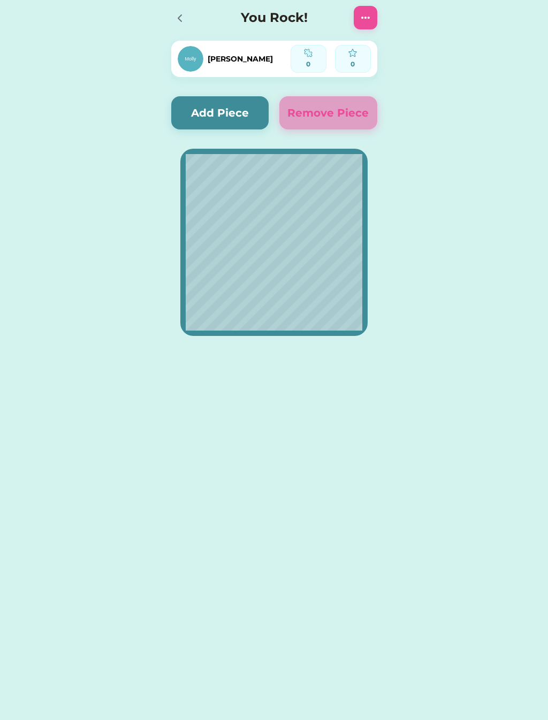
click at [363, 12] on img at bounding box center [365, 17] width 13 height 13
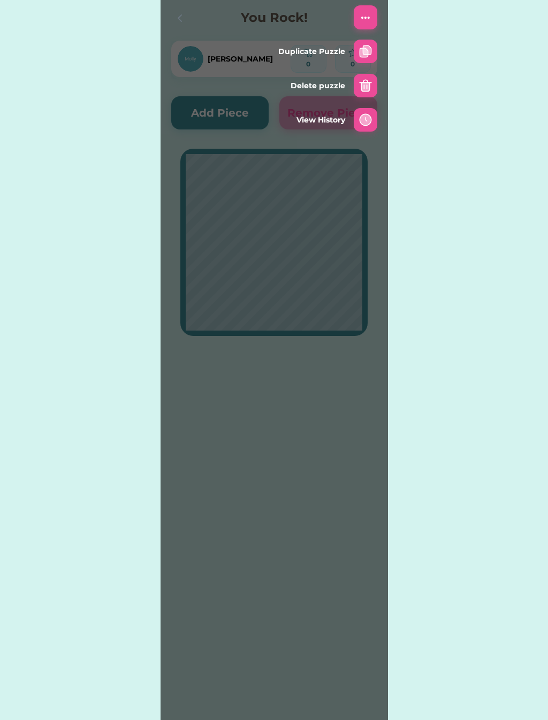
click at [418, 232] on div "Active Redeemed Requests You Rock! 0 out of 12 Pieces Started on [DATE] 120 $5.…" at bounding box center [274, 187] width 548 height 374
click at [115, 193] on div "Active Redeemed Requests You Rock! 0 out of 12 Pieces Started on [DATE] 120 $5.…" at bounding box center [274, 187] width 548 height 374
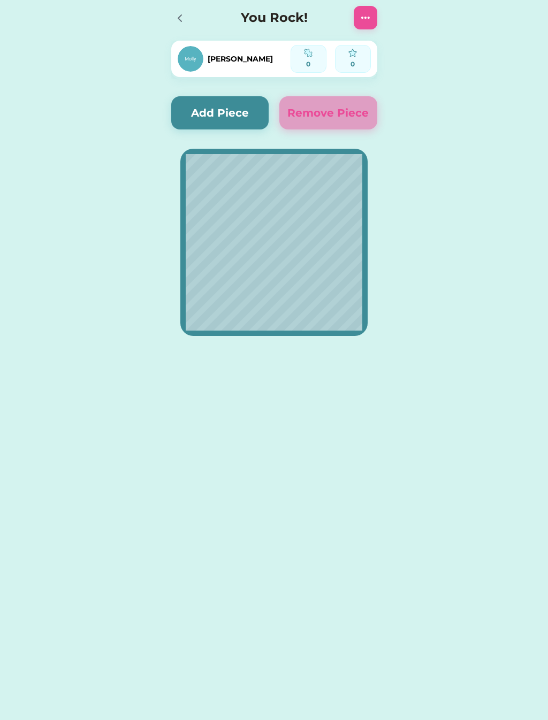
click at [227, 114] on button "Add Piece" at bounding box center [220, 112] width 98 height 33
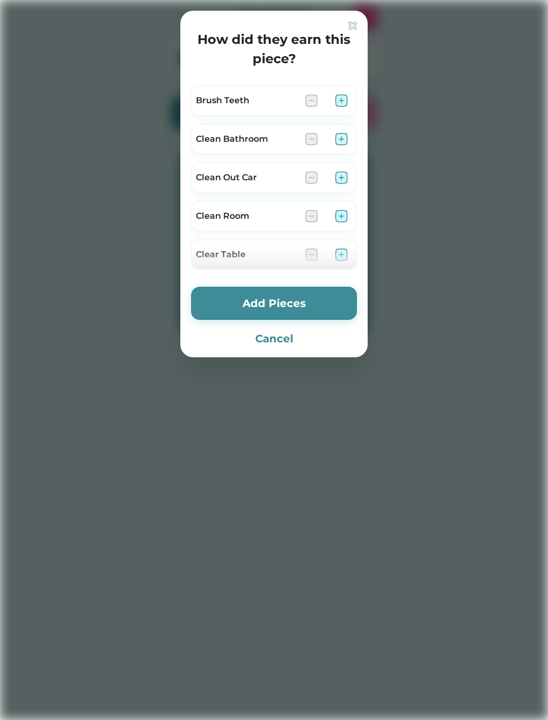
click at [263, 304] on button "Add Pieces" at bounding box center [274, 303] width 166 height 33
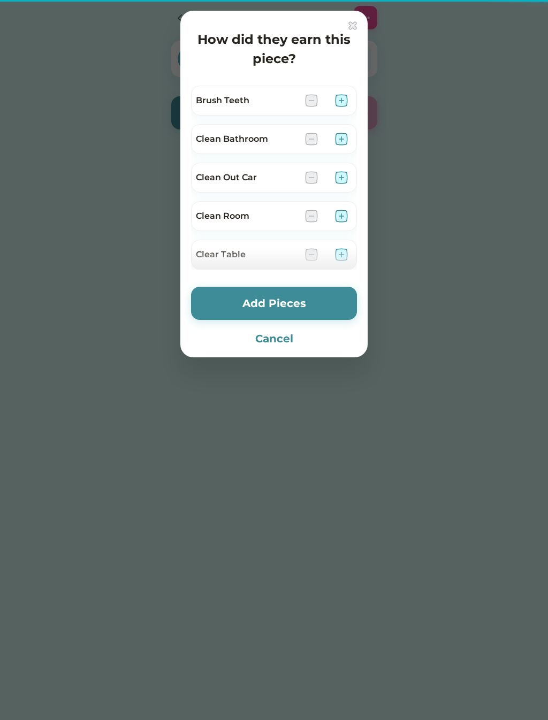
click at [271, 302] on button "Add Pieces" at bounding box center [274, 303] width 166 height 33
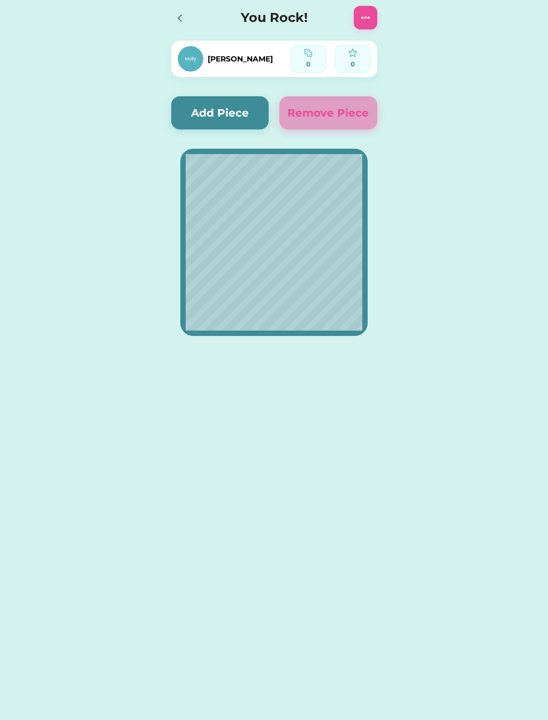
click at [195, 106] on button "Add Piece" at bounding box center [220, 112] width 98 height 33
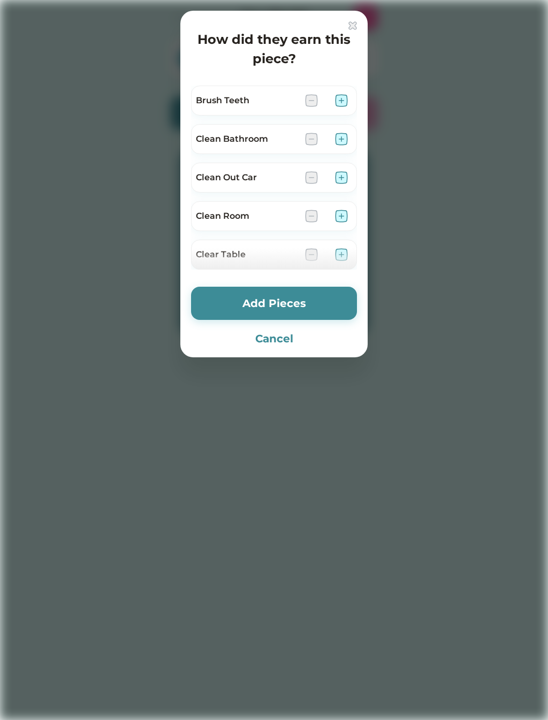
click at [254, 295] on button "Add Pieces" at bounding box center [274, 303] width 166 height 33
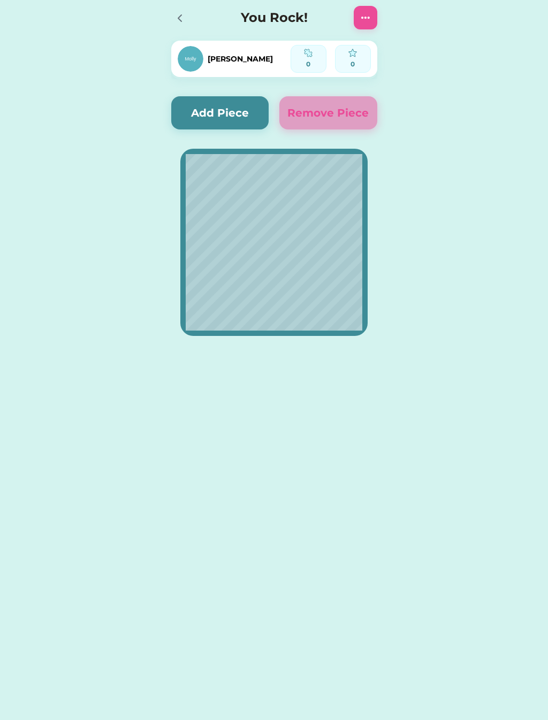
click at [185, 21] on icon at bounding box center [179, 18] width 13 height 13
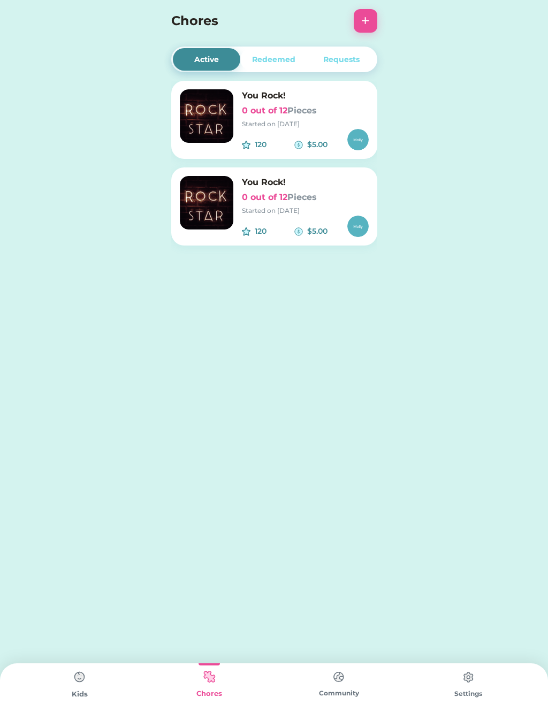
click at [367, 15] on button "+" at bounding box center [365, 21] width 24 height 24
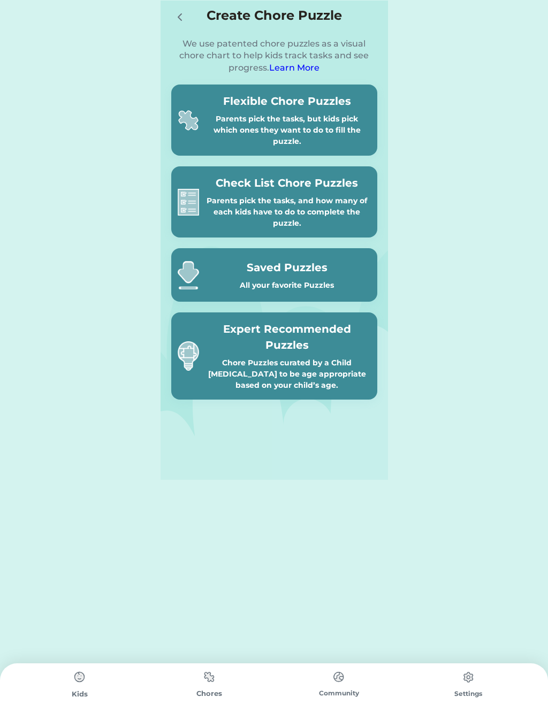
click at [326, 199] on div "Parents pick the tasks, and how many of each kids have to do to complete the pu…" at bounding box center [286, 212] width 167 height 34
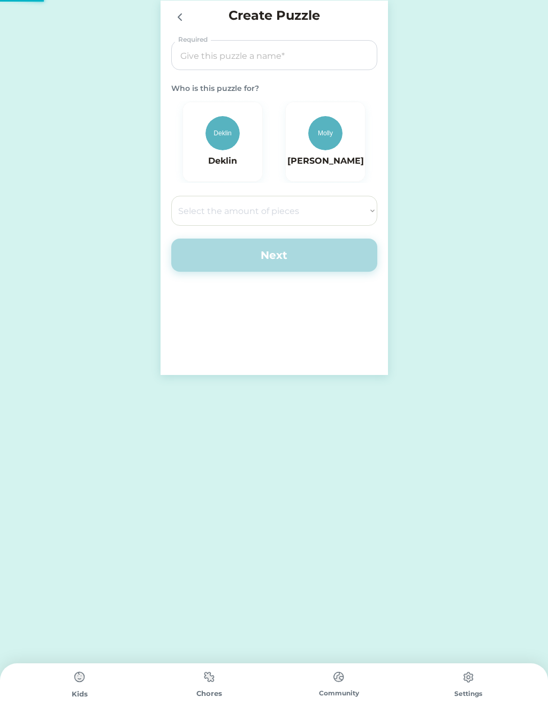
select select ""PLACEHOLDER_1427118222253""
click at [327, 142] on img at bounding box center [325, 133] width 34 height 34
click at [313, 50] on input "input" at bounding box center [274, 56] width 198 height 30
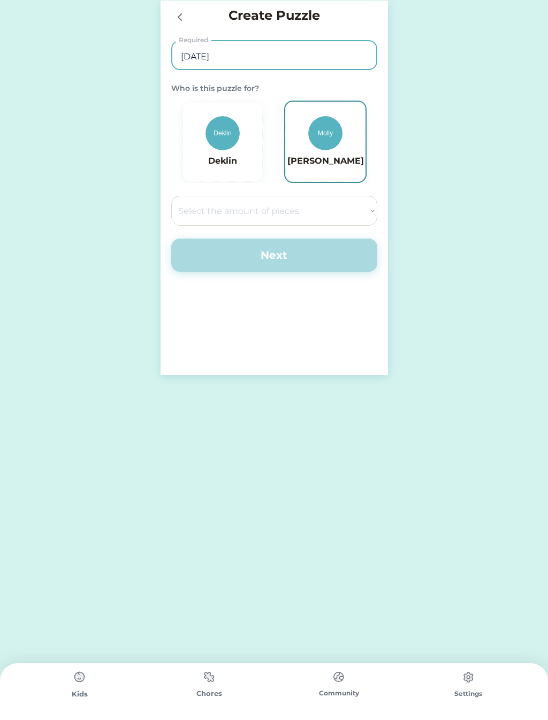
type input "[DATE]"
click at [311, 153] on div "[PERSON_NAME]" at bounding box center [325, 141] width 76 height 51
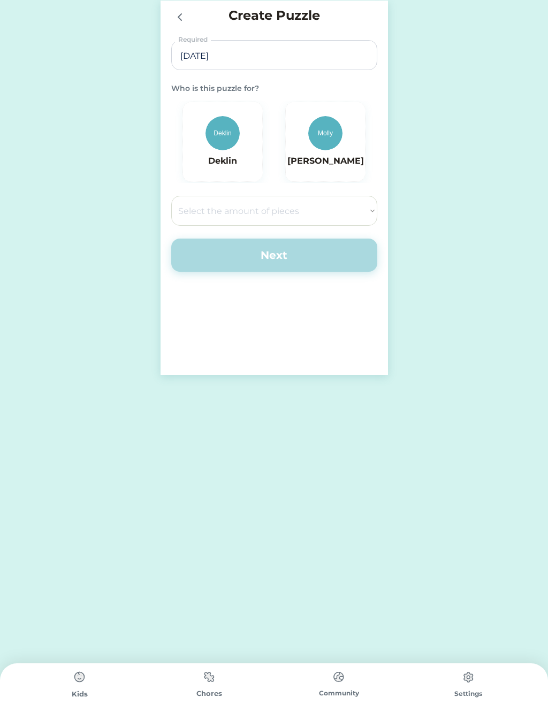
click at [282, 215] on select "Select the amount of pieces 4 6 8 9 10 12 14 15 16 18 20 21 24 25 28 30 32 35 3…" at bounding box center [274, 211] width 206 height 30
select select ""1348695171700984260__LOOKUP__1686212359594x701286700541652400""
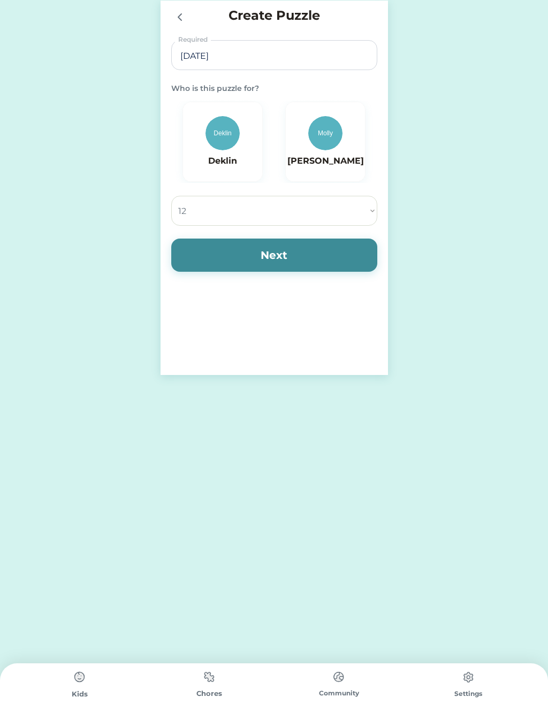
click at [225, 245] on button "Next" at bounding box center [274, 255] width 206 height 33
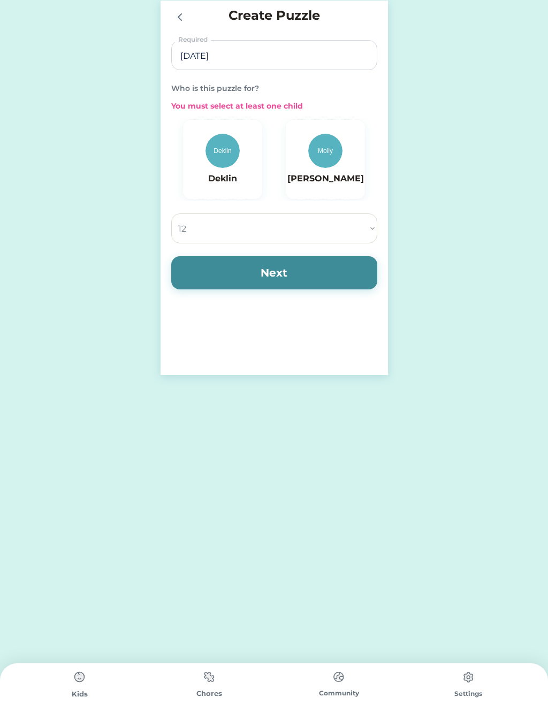
click at [310, 176] on h6 "[PERSON_NAME]" at bounding box center [325, 178] width 76 height 13
click at [271, 283] on button "Next" at bounding box center [274, 272] width 206 height 33
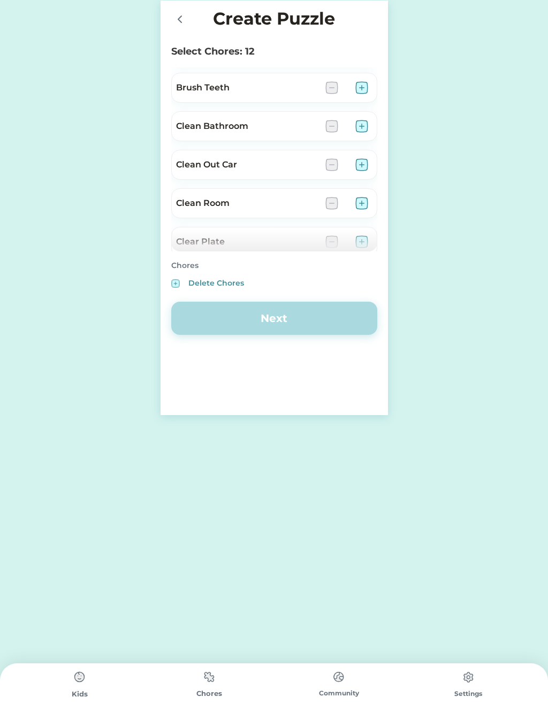
scroll to position [35, 0]
click at [363, 163] on img at bounding box center [361, 163] width 13 height 13
click at [367, 196] on img at bounding box center [361, 201] width 13 height 13
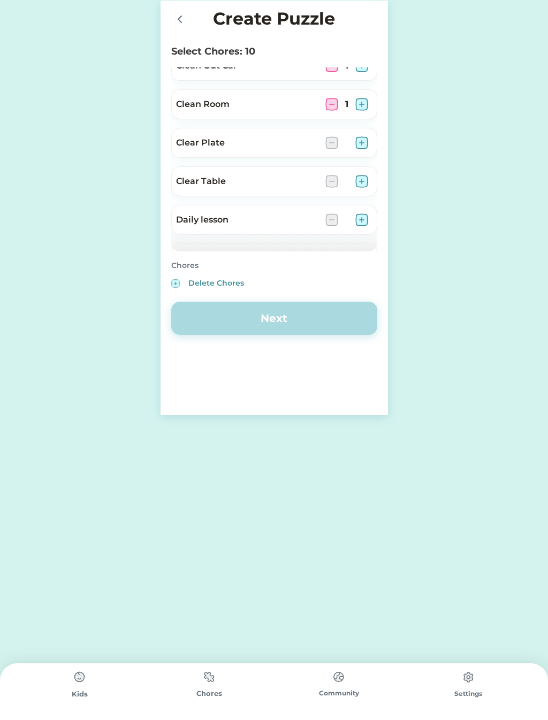
scroll to position [140, 0]
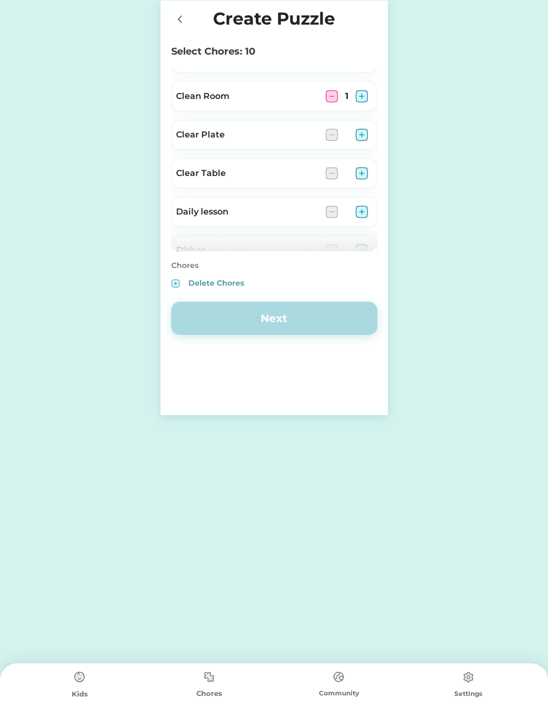
click at [184, 27] on div at bounding box center [181, 18] width 21 height 21
